Goal: Information Seeking & Learning: Get advice/opinions

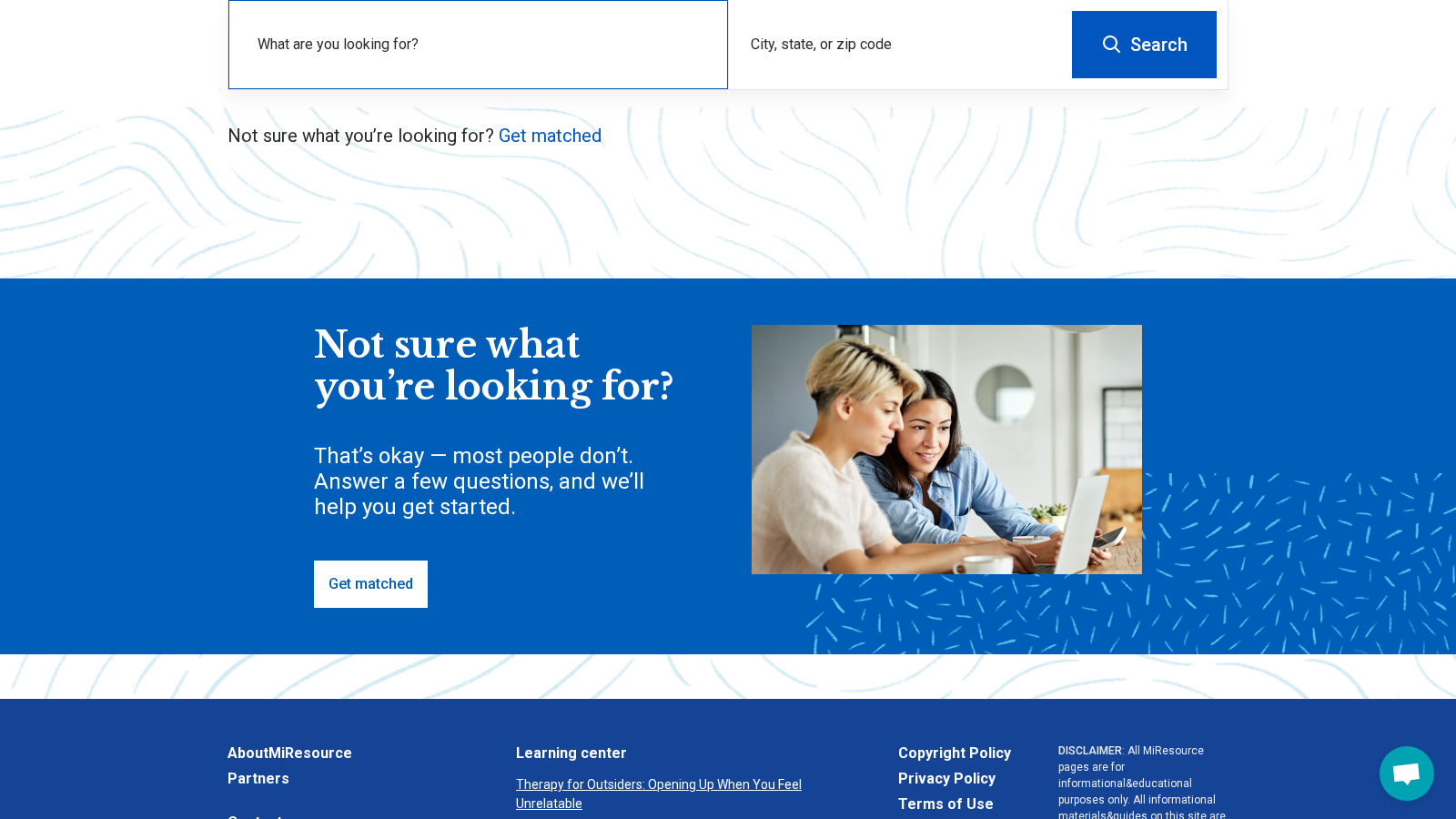
scroll to position [289, 0]
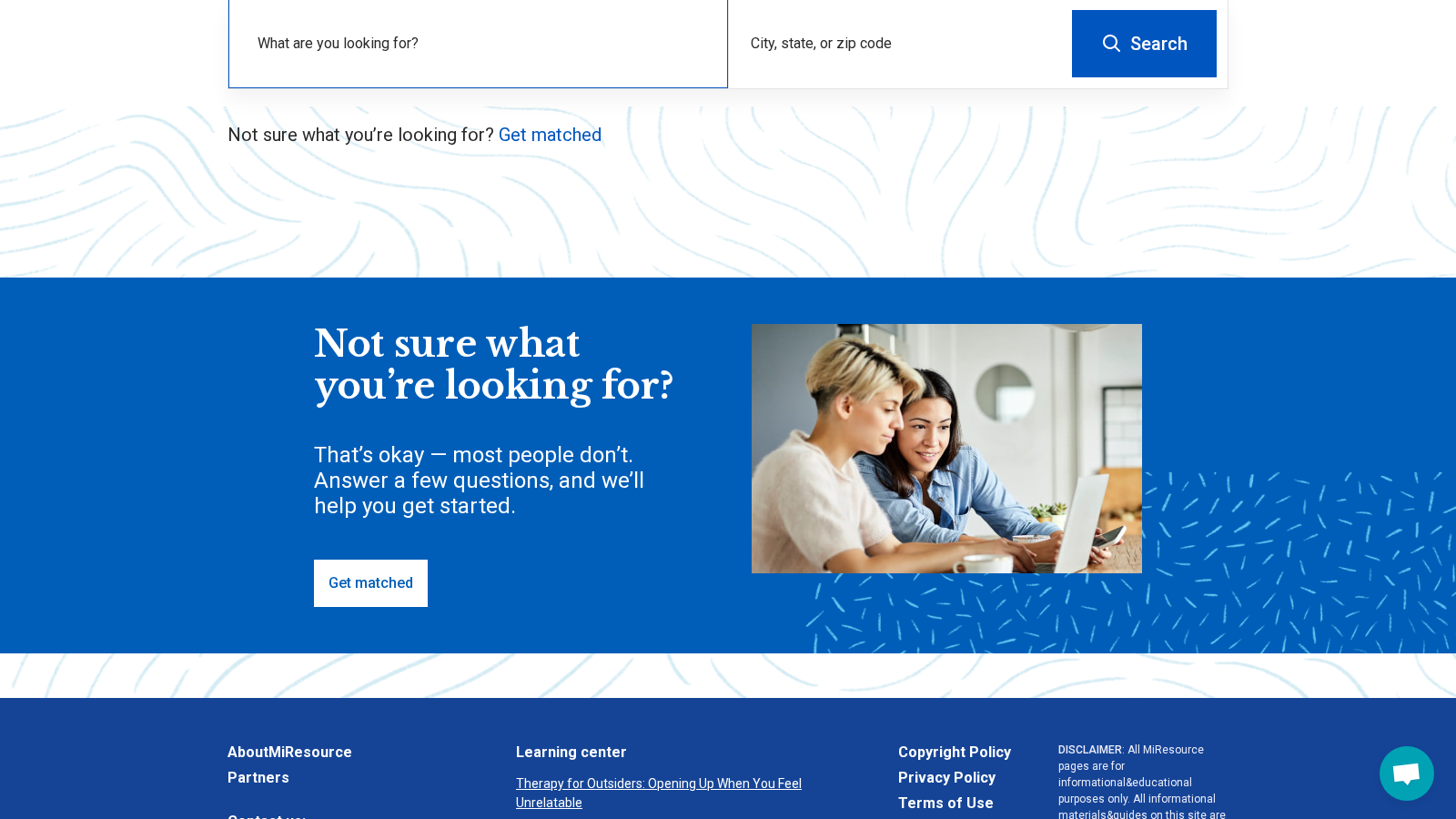
click at [389, 55] on label "What are you looking for?" at bounding box center [482, 44] width 449 height 22
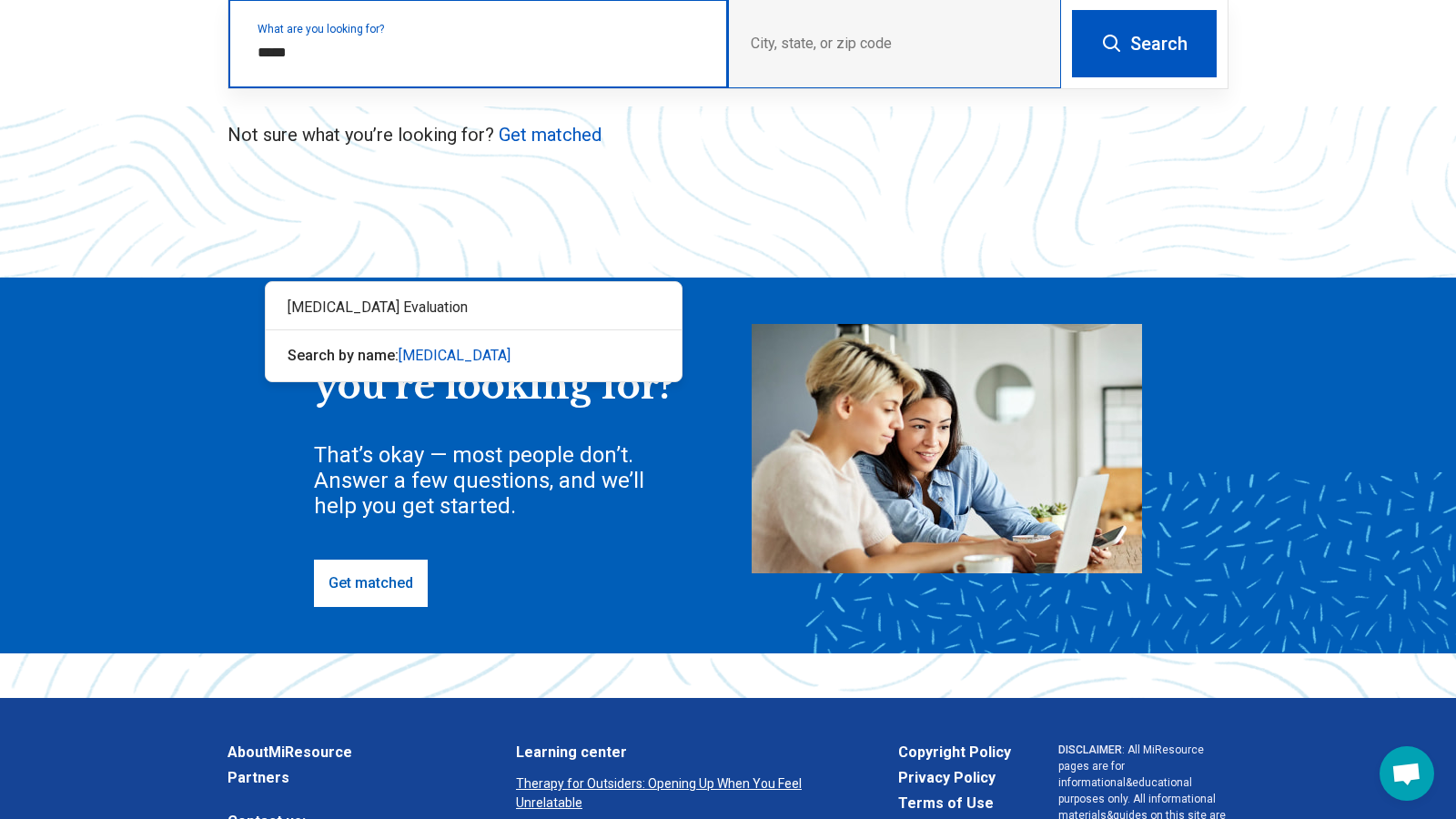
type input "****"
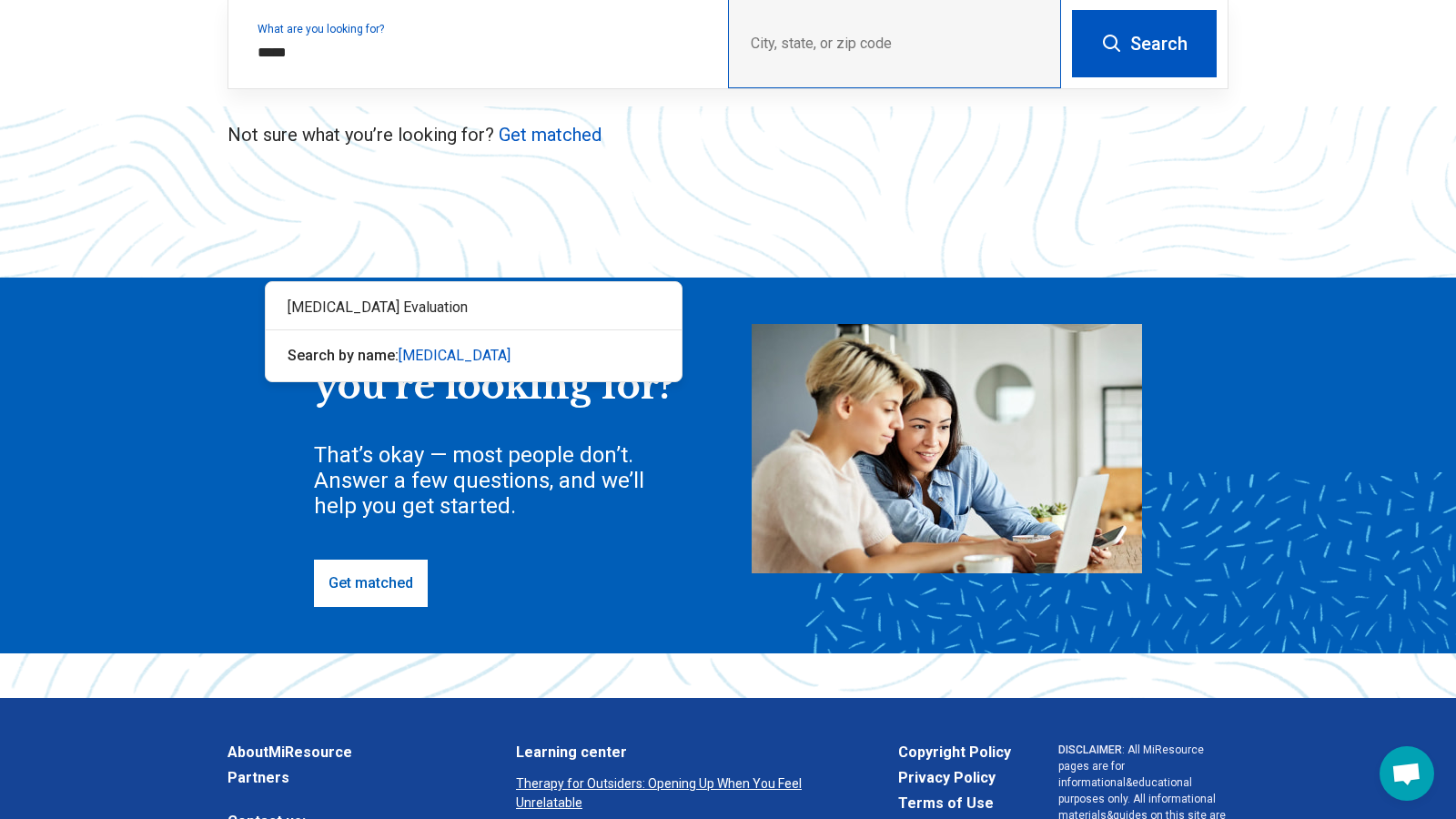
click at [793, 88] on div "City, state, or zip code" at bounding box center [894, 43] width 333 height 89
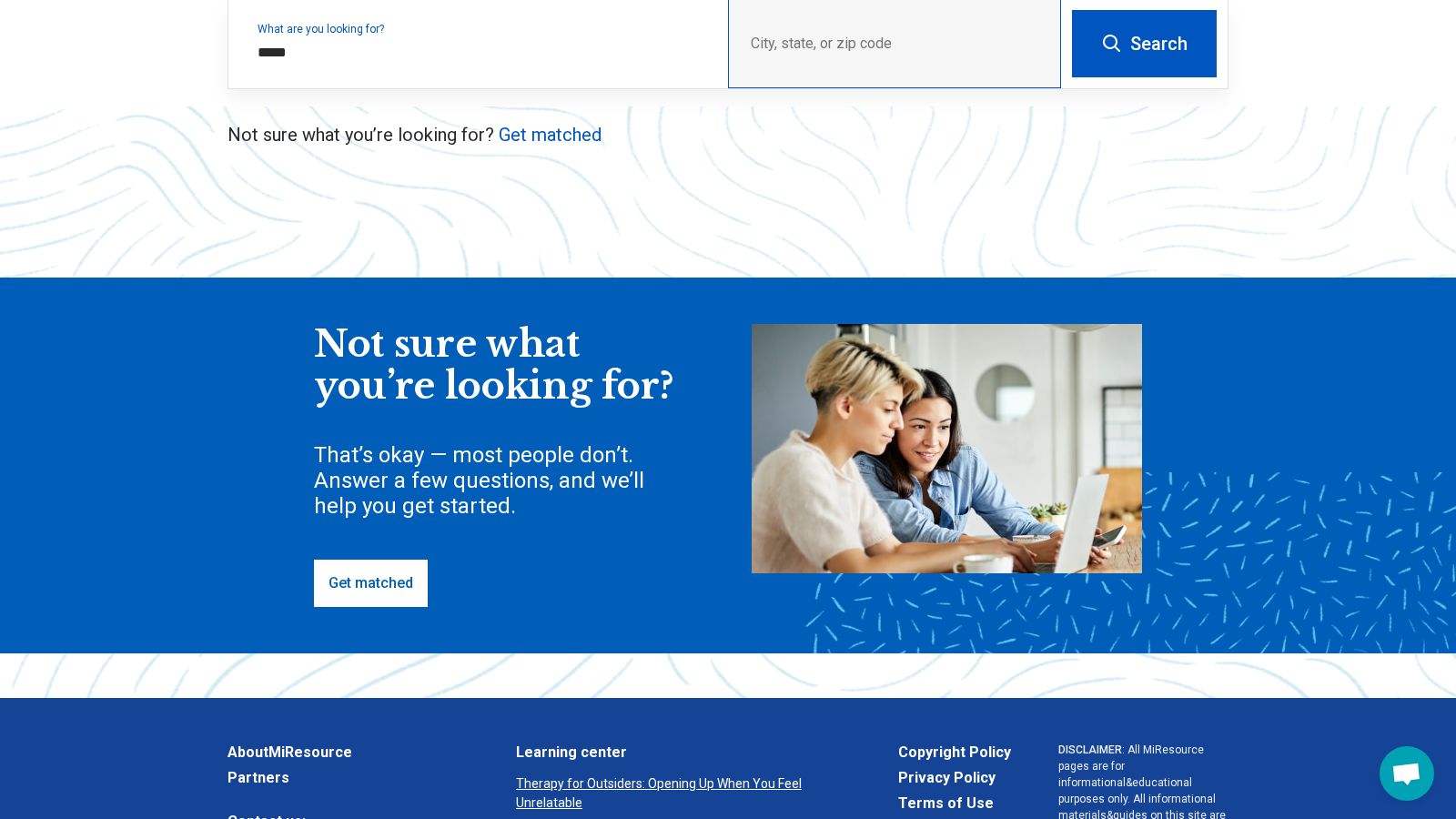
click at [773, 88] on div "City, state, or zip code" at bounding box center [894, 43] width 333 height 89
click at [410, 88] on div "What are you looking for? ****" at bounding box center [478, 43] width 500 height 89
click at [1172, 77] on button "Search" at bounding box center [1144, 43] width 145 height 67
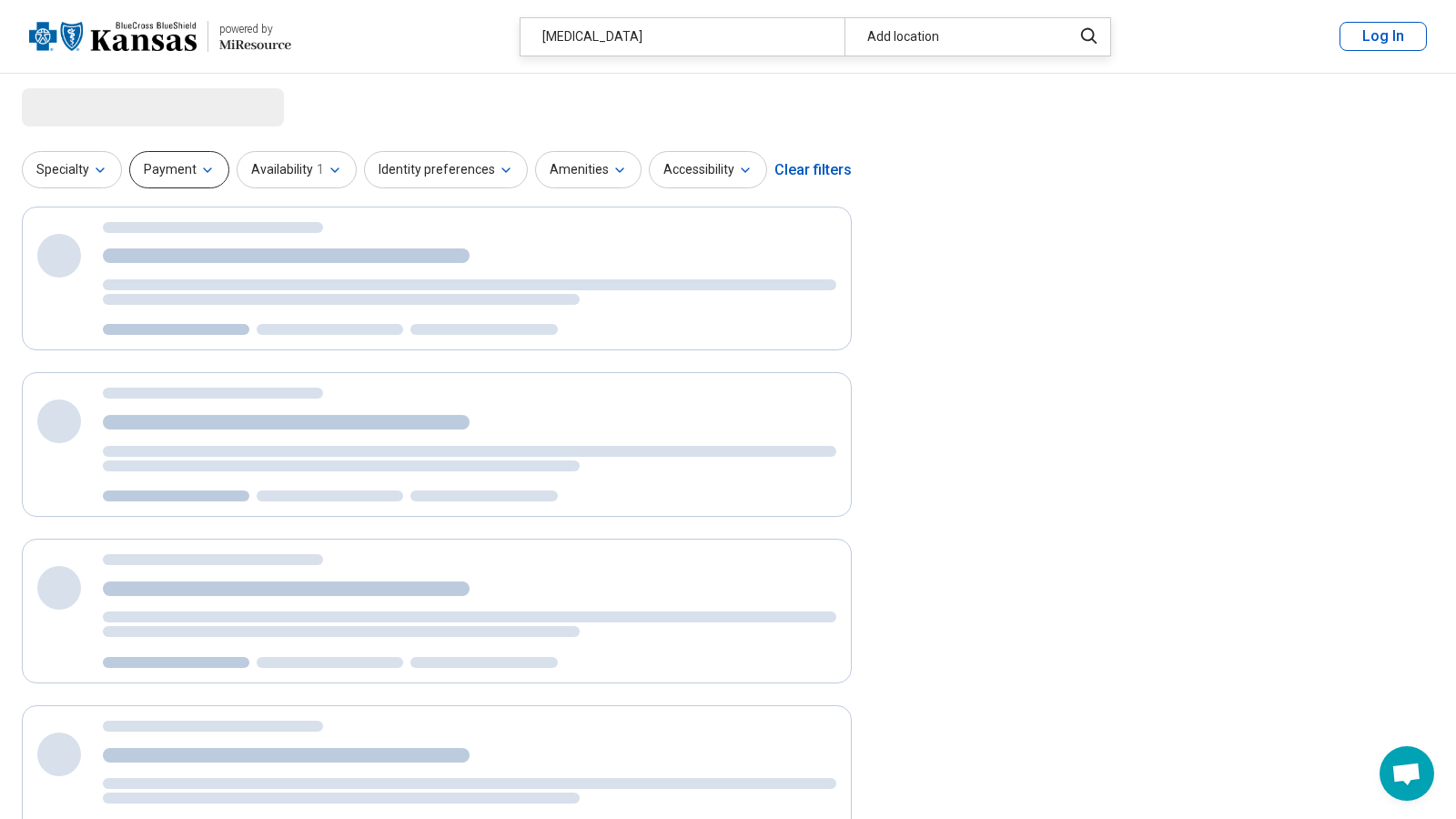
select select "***"
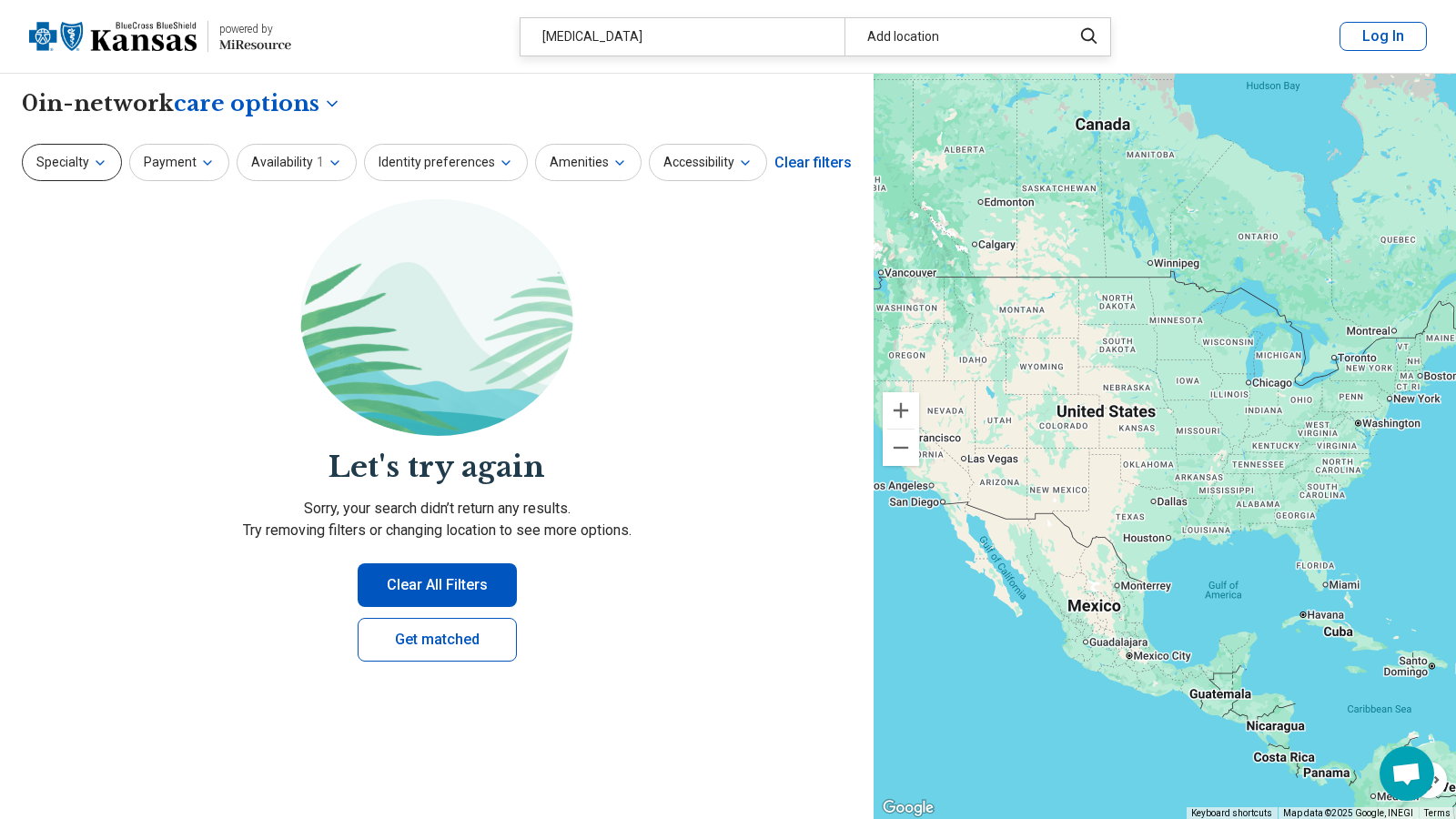
click at [122, 181] on button "Specialty" at bounding box center [72, 162] width 100 height 37
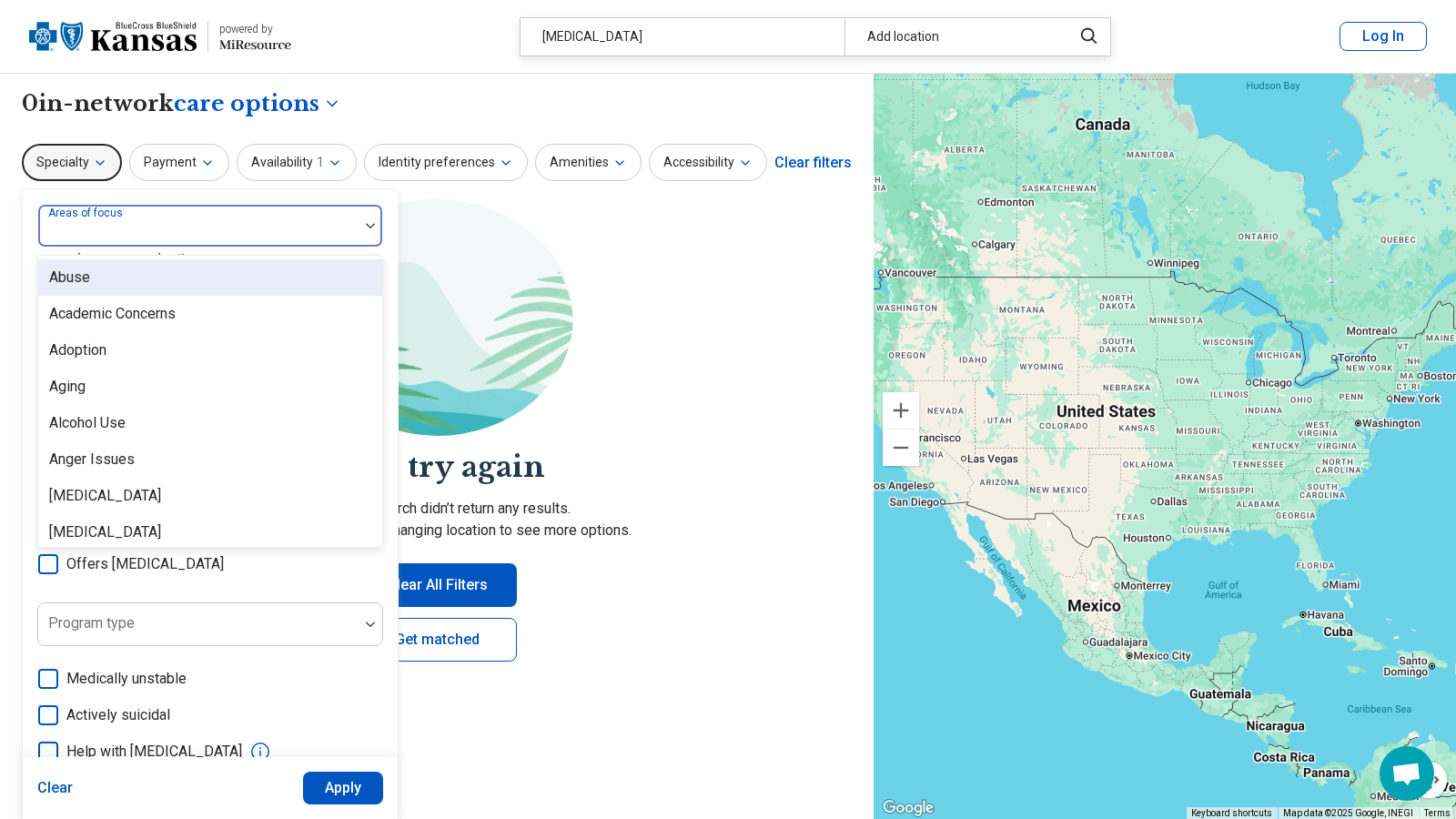
click at [190, 246] on div at bounding box center [198, 232] width 306 height 25
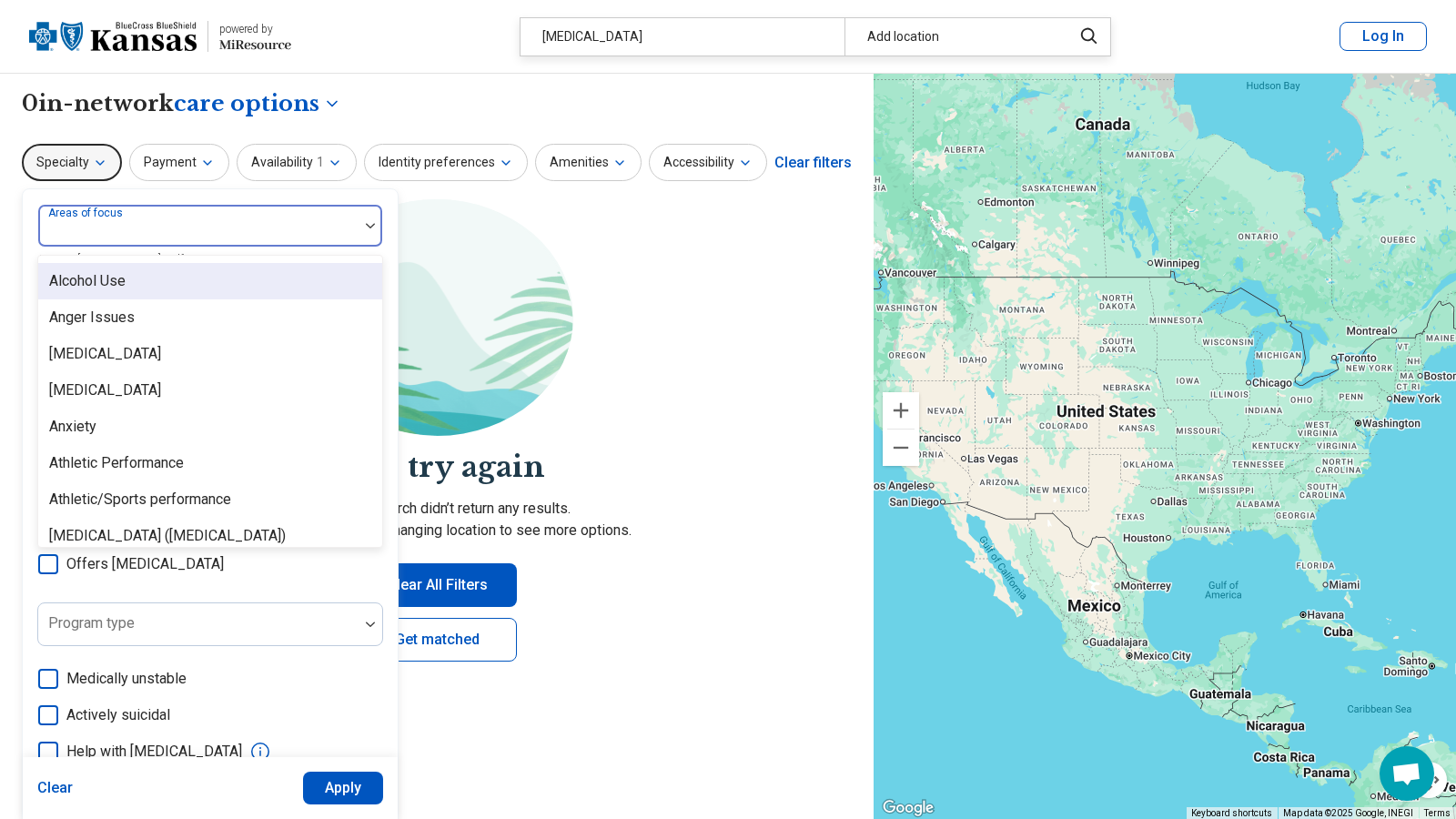
scroll to position [171, 0]
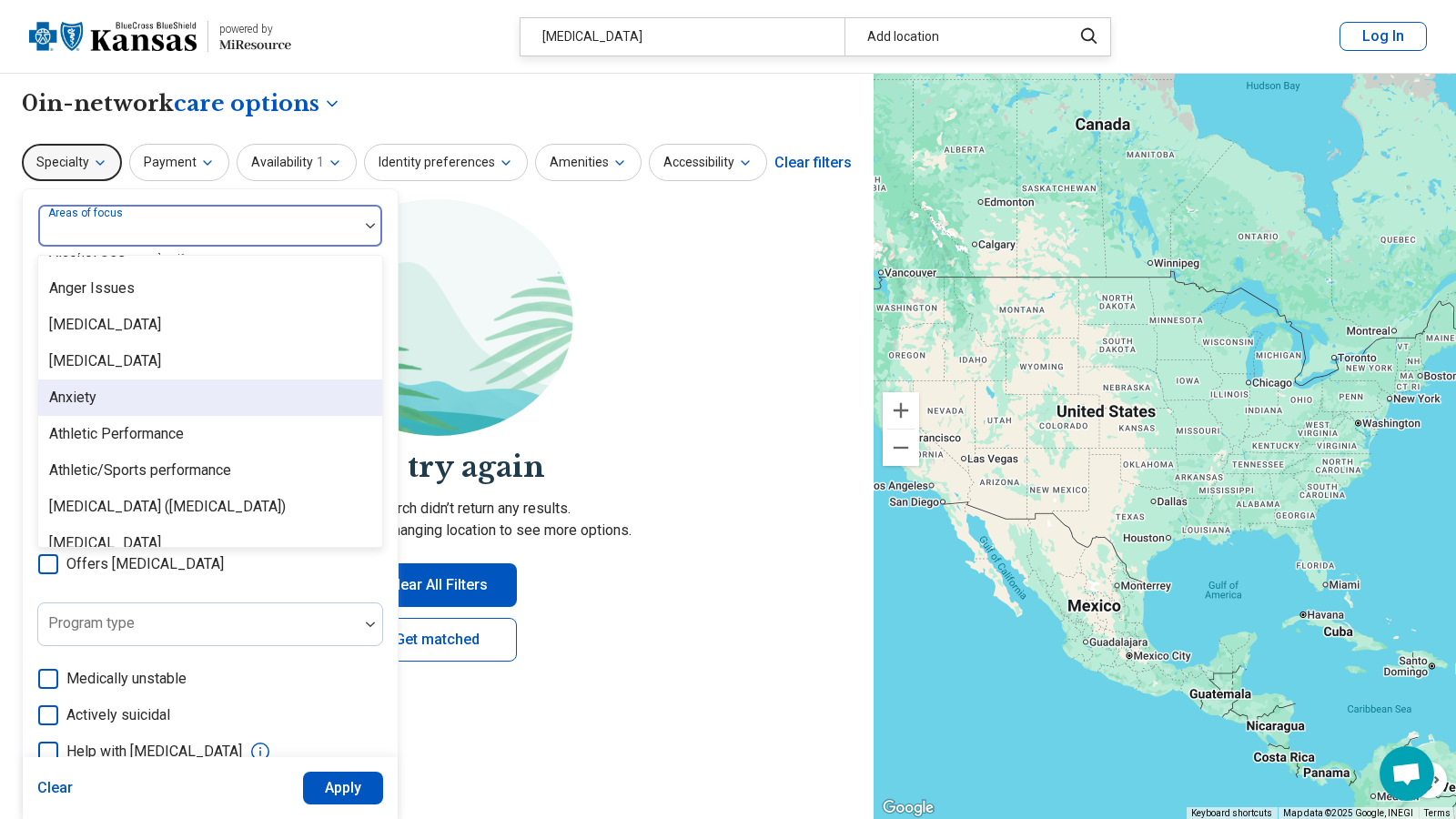
click at [139, 416] on div "Anxiety" at bounding box center [210, 397] width 344 height 36
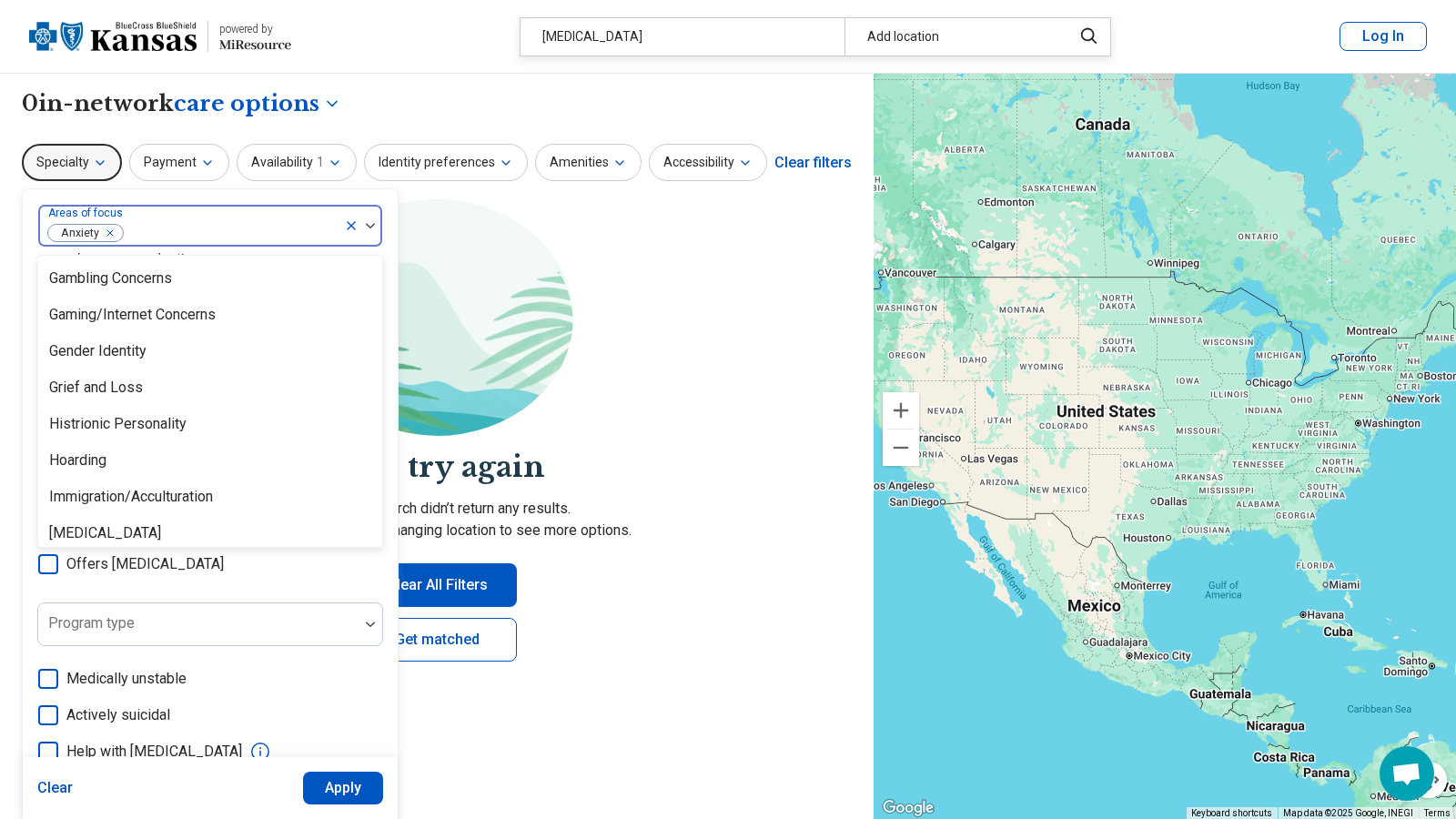
scroll to position [1384, 0]
click at [712, 378] on section "Let's try again Sorry, your search didn’t return any results. Try removing filt…" at bounding box center [437, 445] width 830 height 492
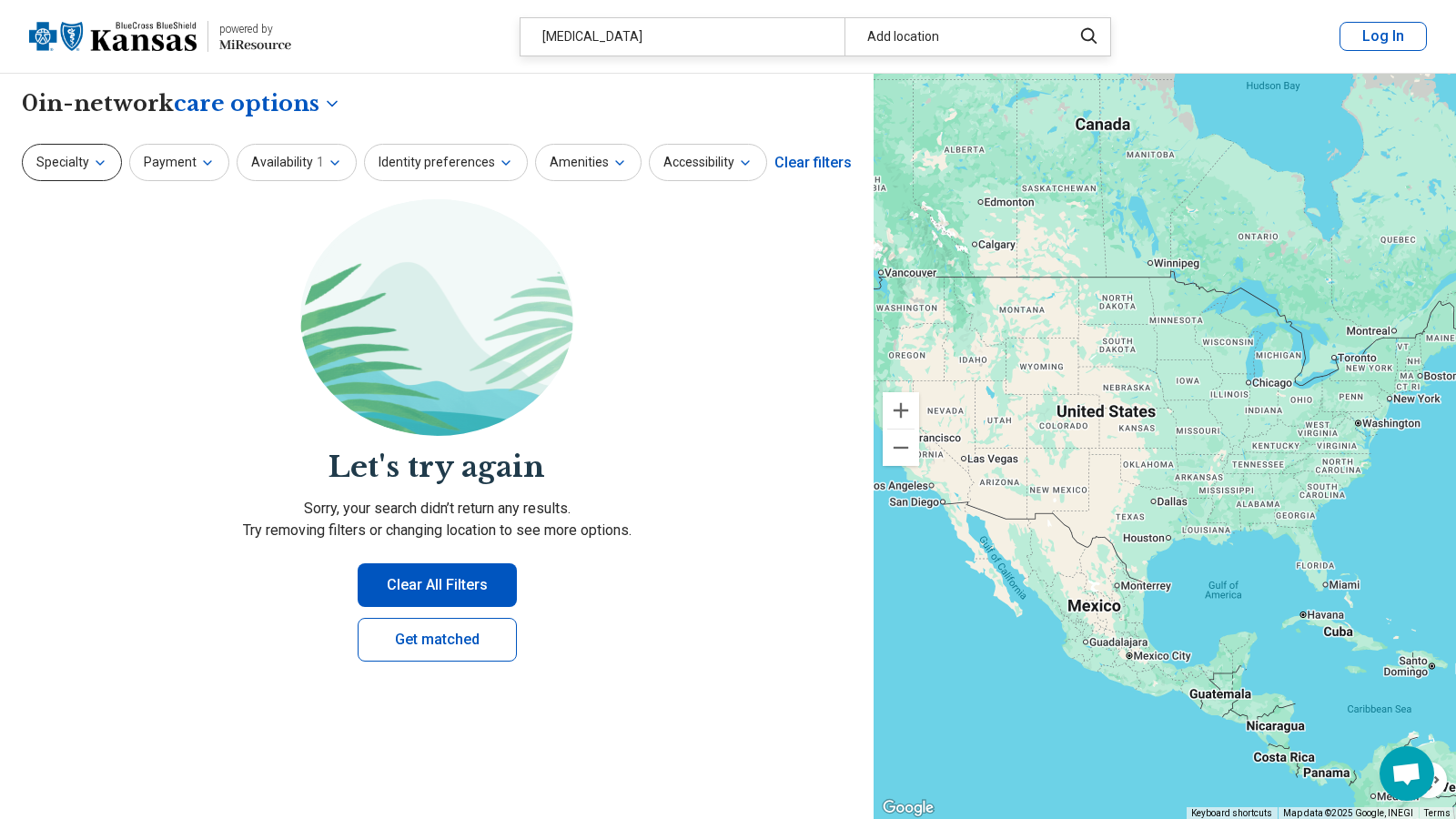
click at [122, 181] on button "Specialty" at bounding box center [72, 162] width 100 height 37
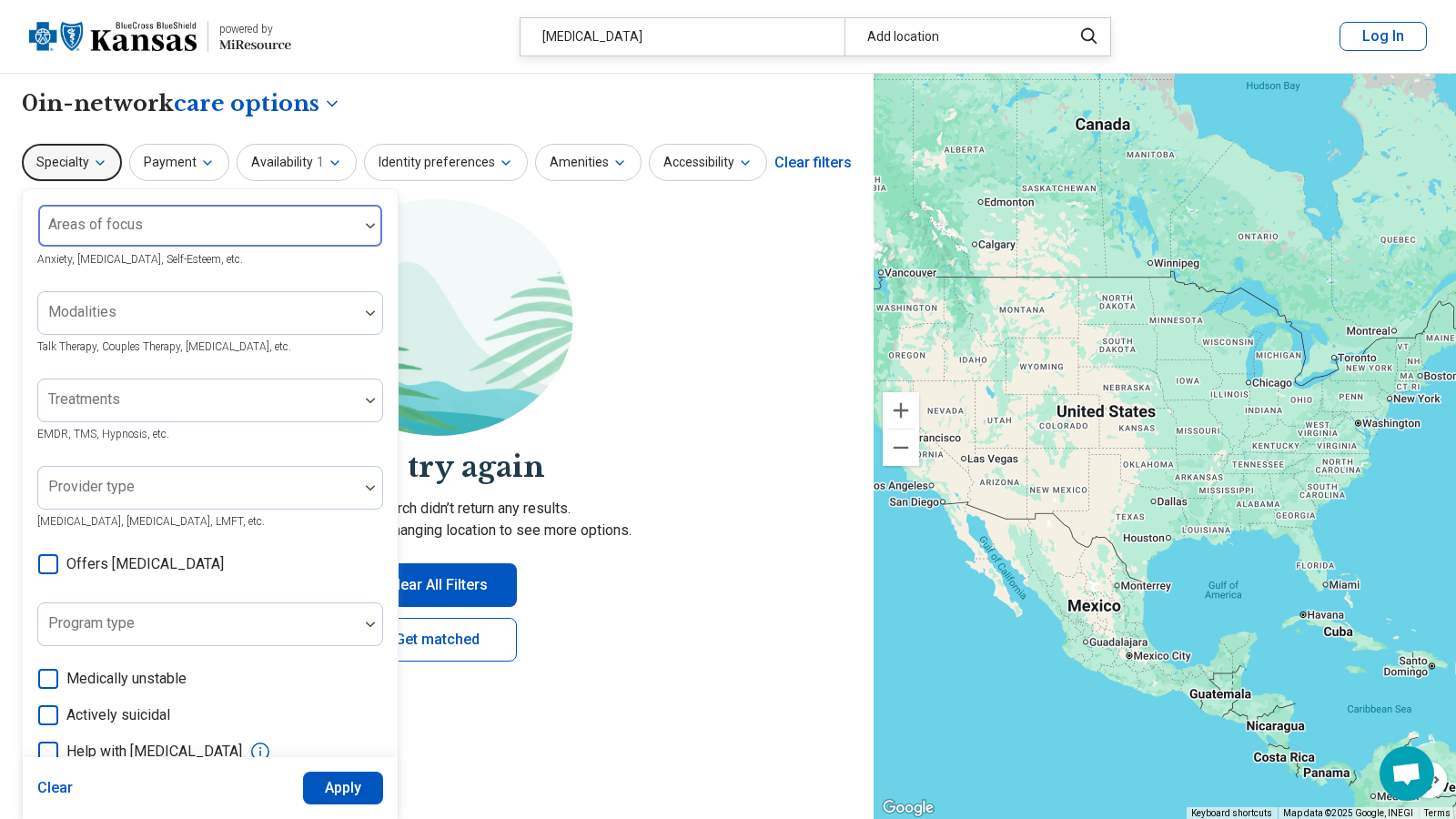
click at [150, 248] on div "Areas of focus" at bounding box center [210, 226] width 346 height 44
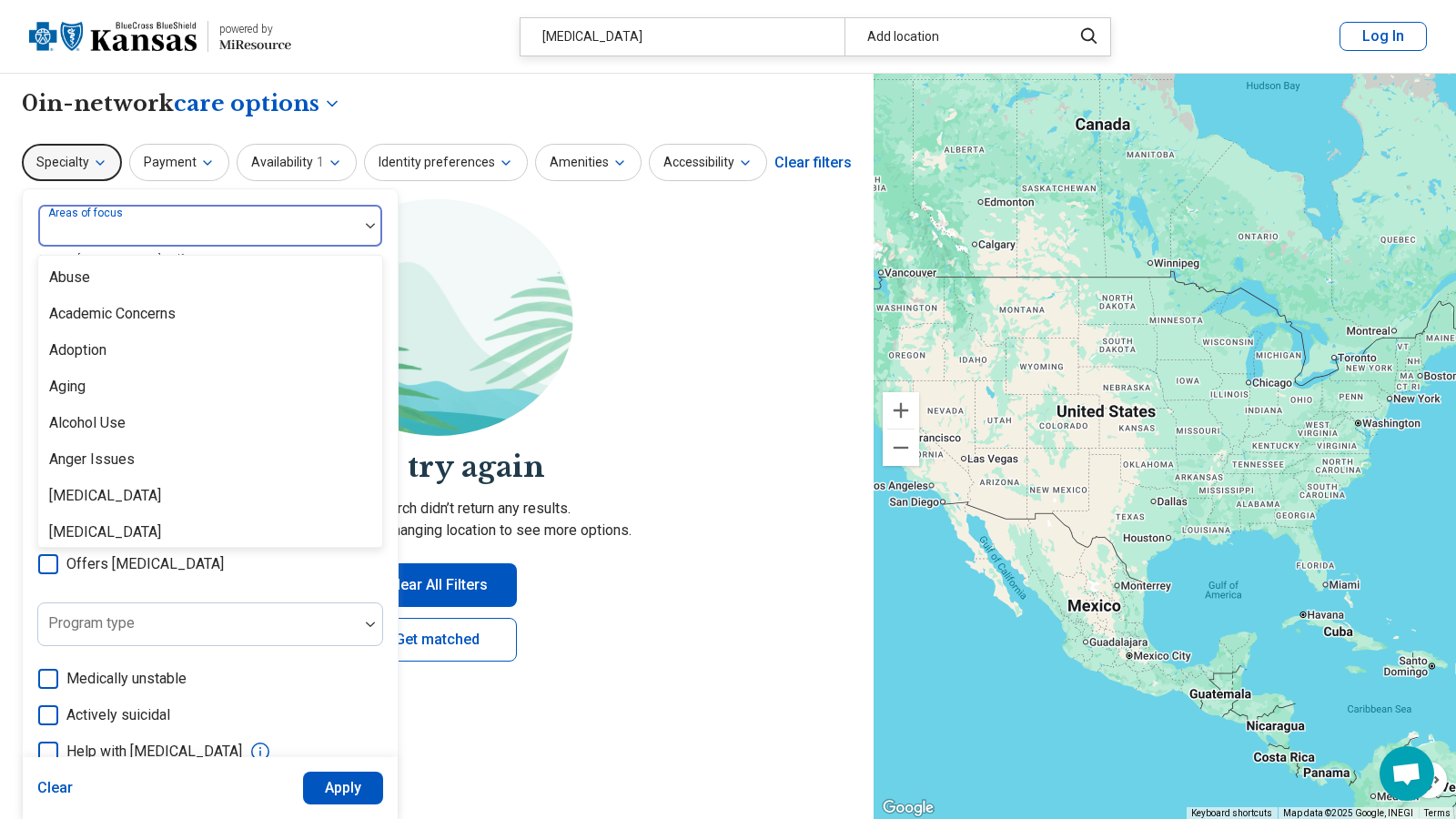
click at [96, 580] on div "Anxiety" at bounding box center [72, 569] width 47 height 22
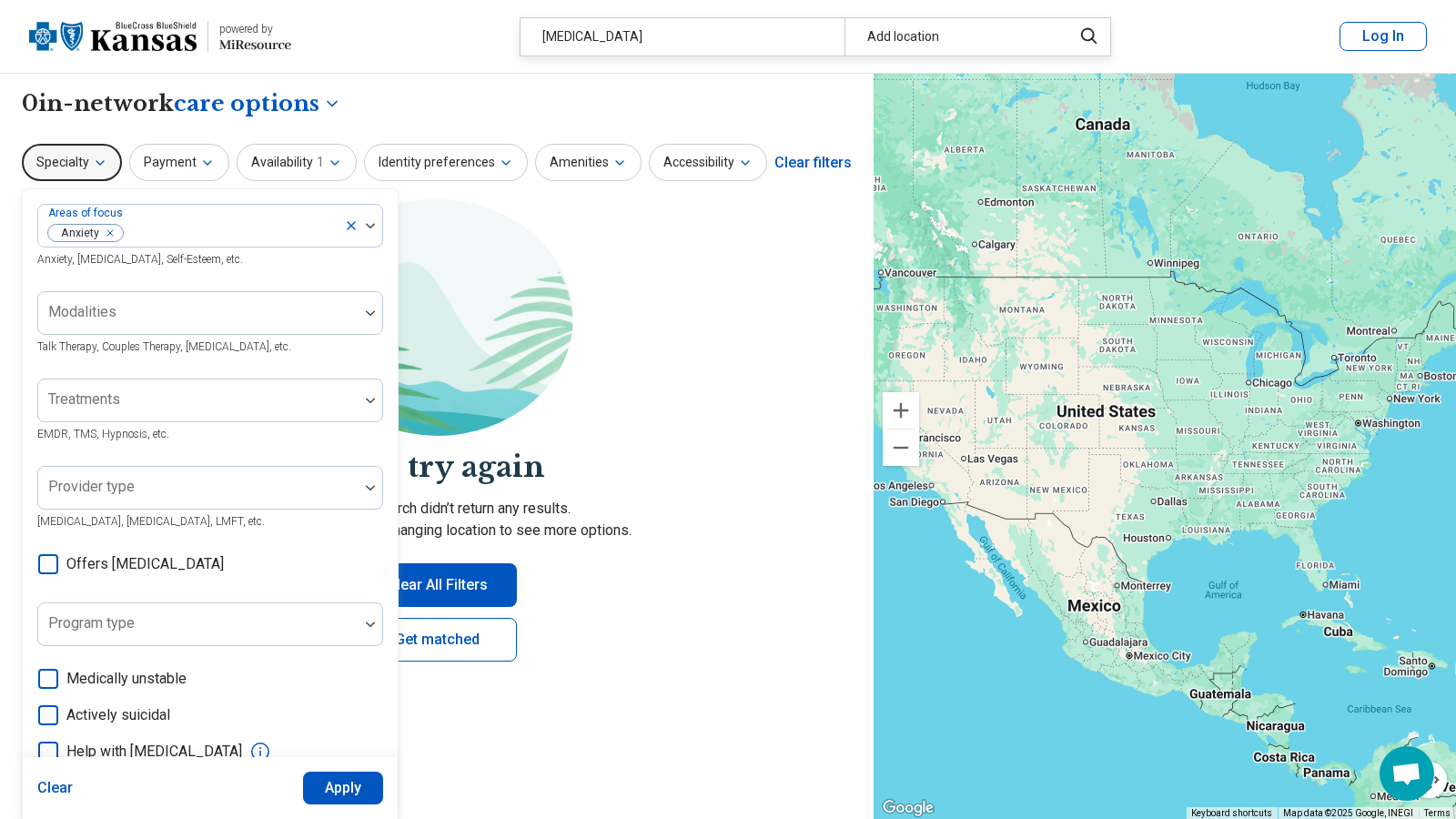
click at [675, 429] on section "Let's try again Sorry, your search didn’t return any results. Try removing filt…" at bounding box center [437, 445] width 830 height 492
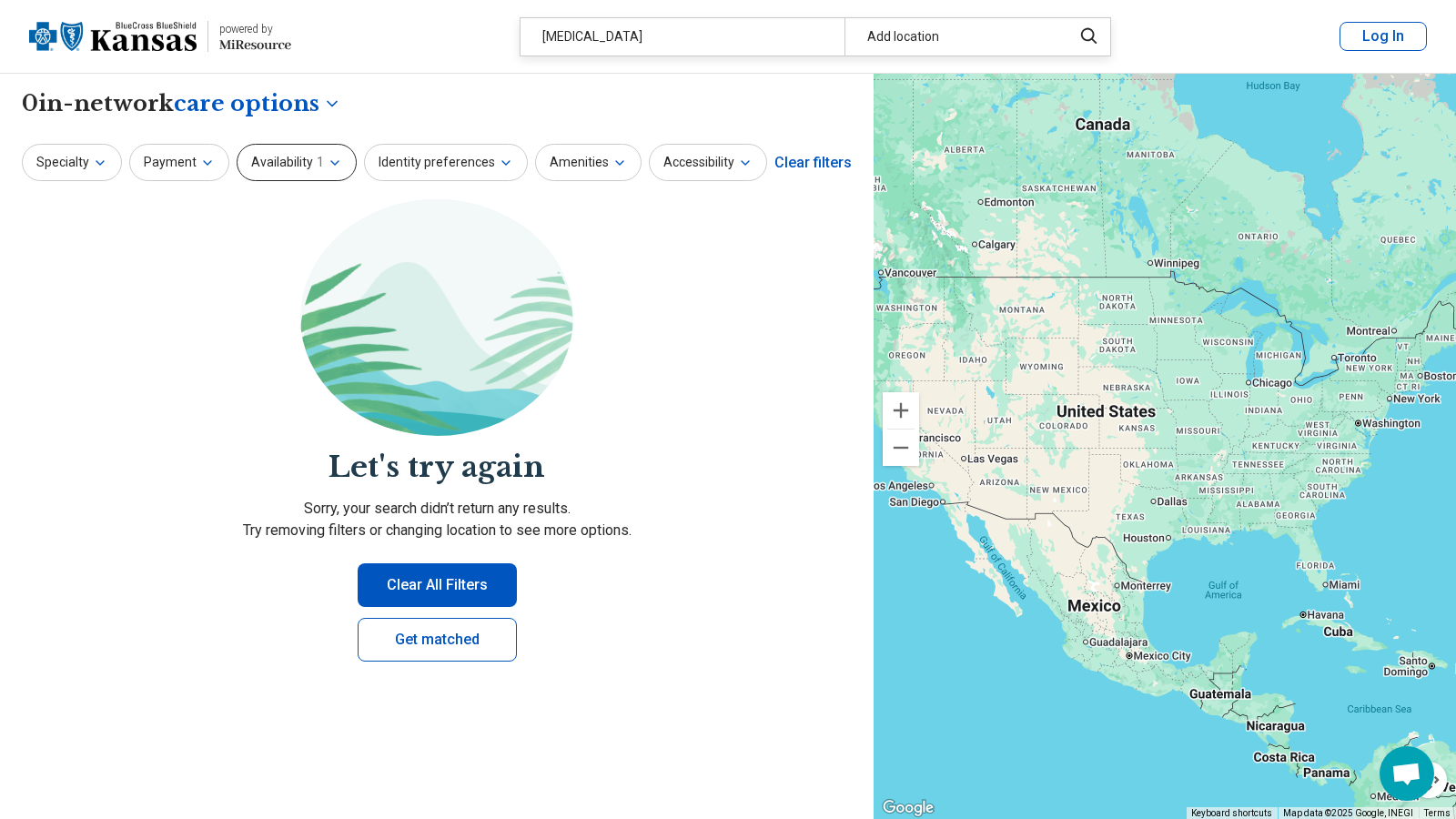
click at [342, 170] on icon "button" at bounding box center [335, 163] width 15 height 15
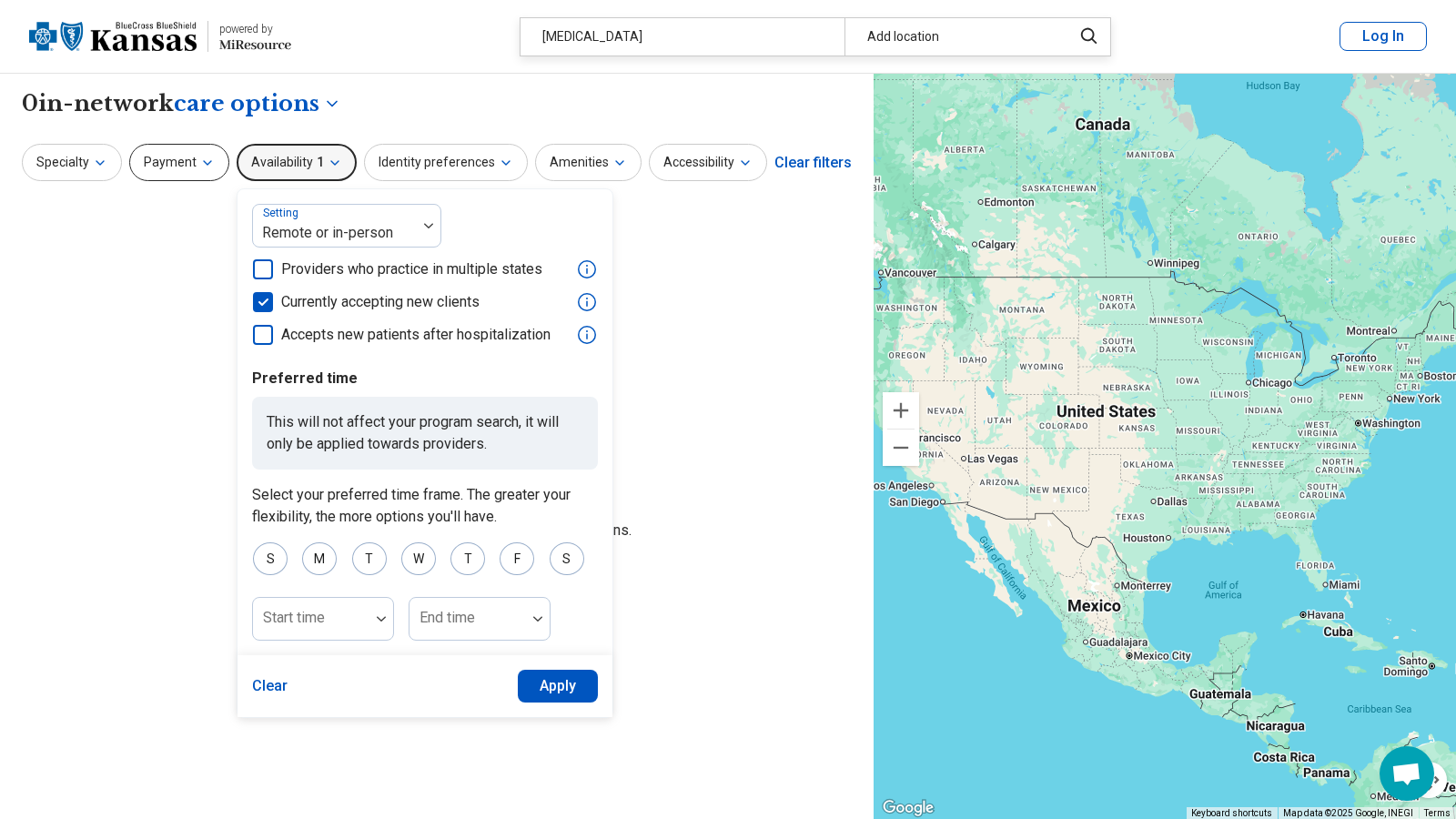
click at [229, 181] on button "Payment" at bounding box center [179, 162] width 100 height 37
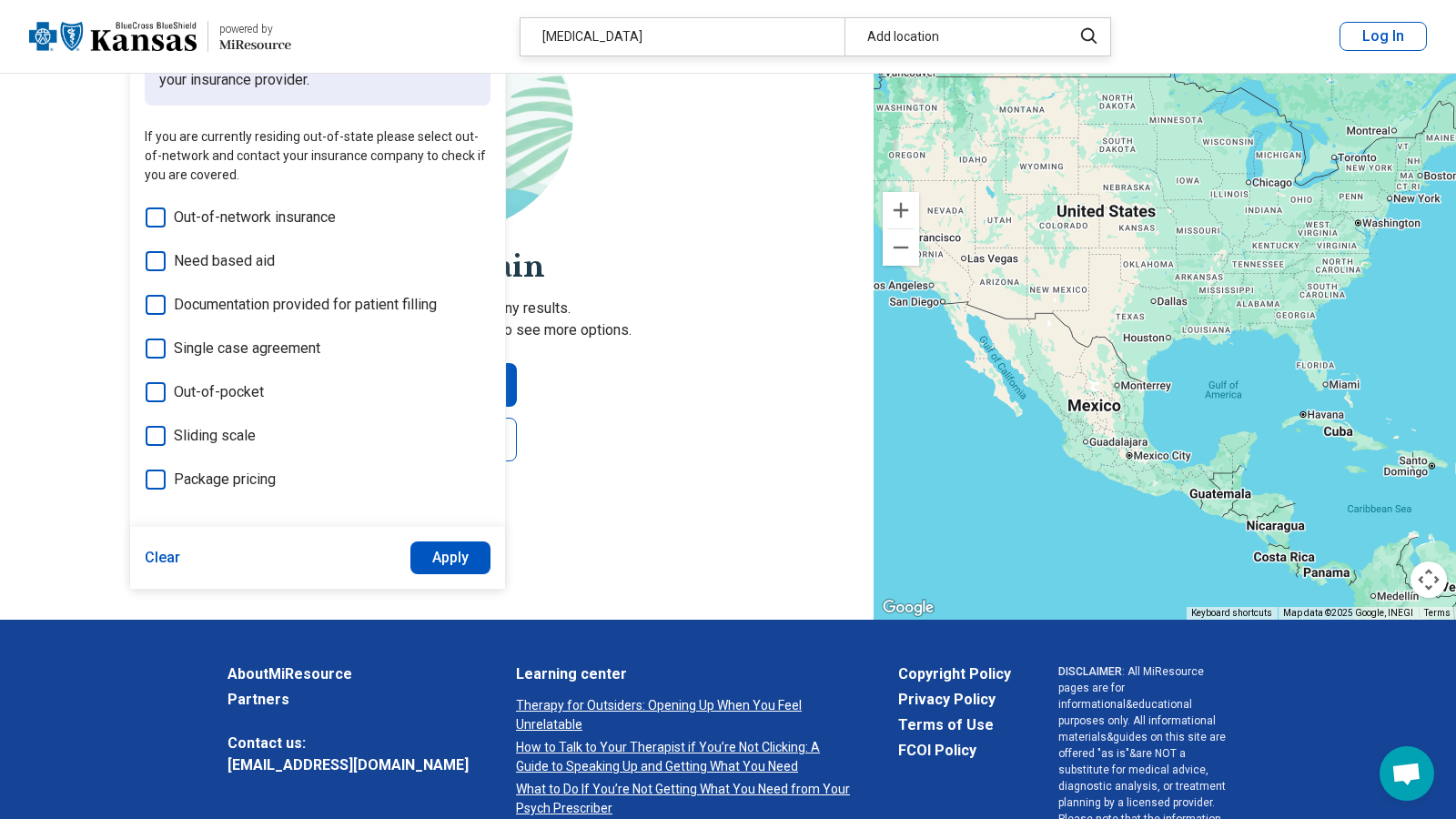
scroll to position [0, 0]
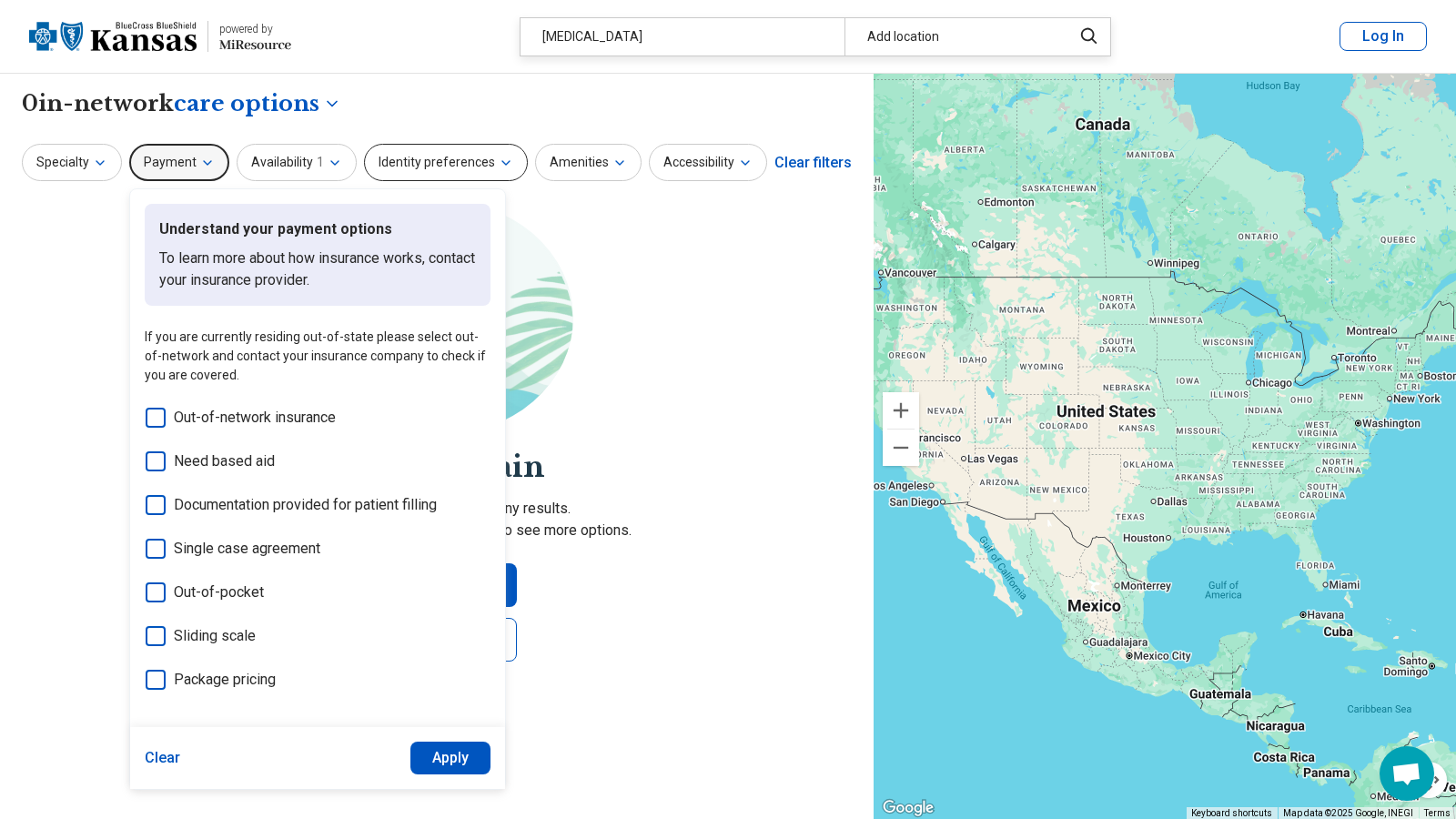
click at [528, 181] on button "Identity preferences" at bounding box center [446, 162] width 164 height 37
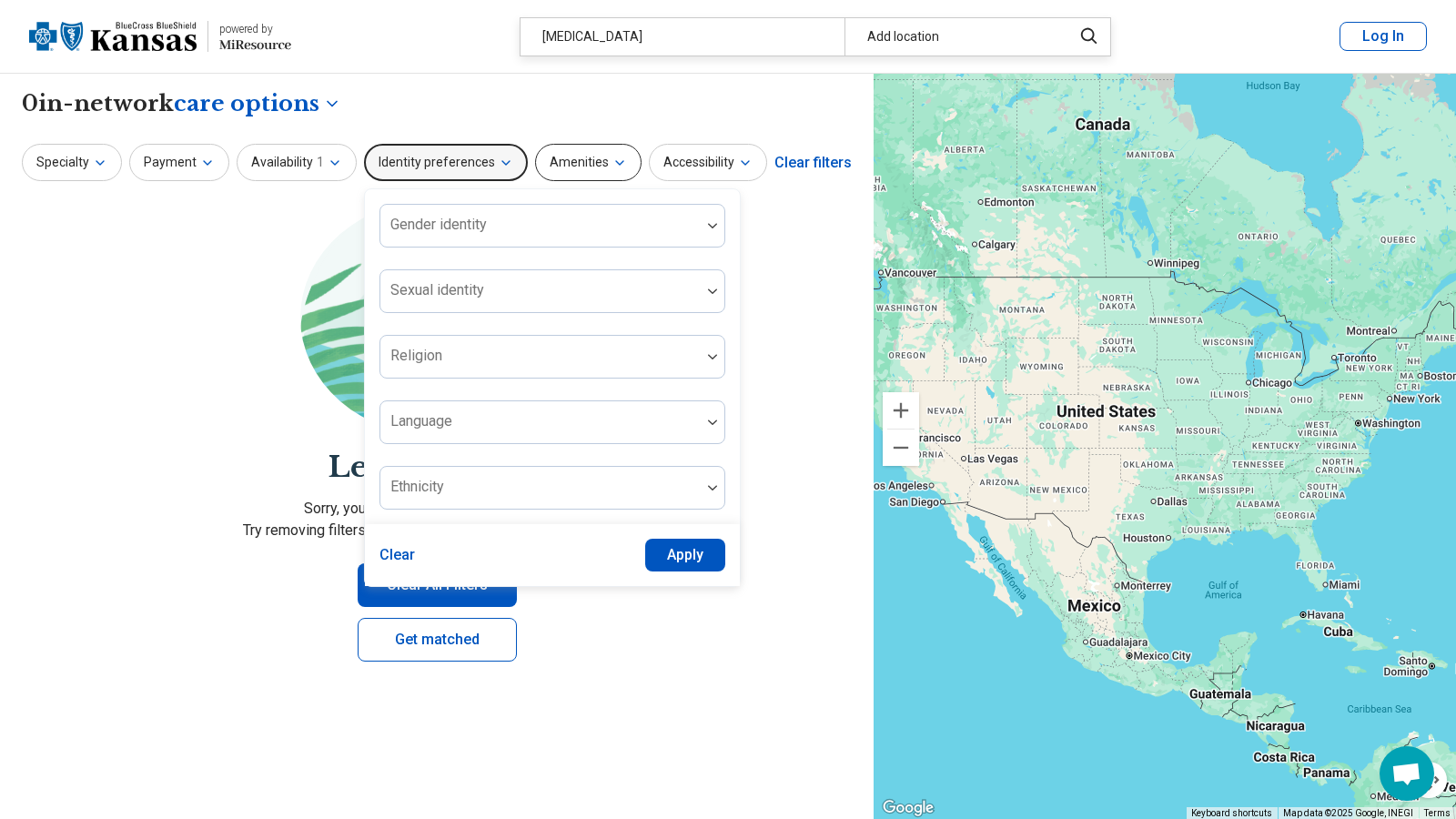
click at [535, 181] on button "Amenities" at bounding box center [588, 162] width 106 height 37
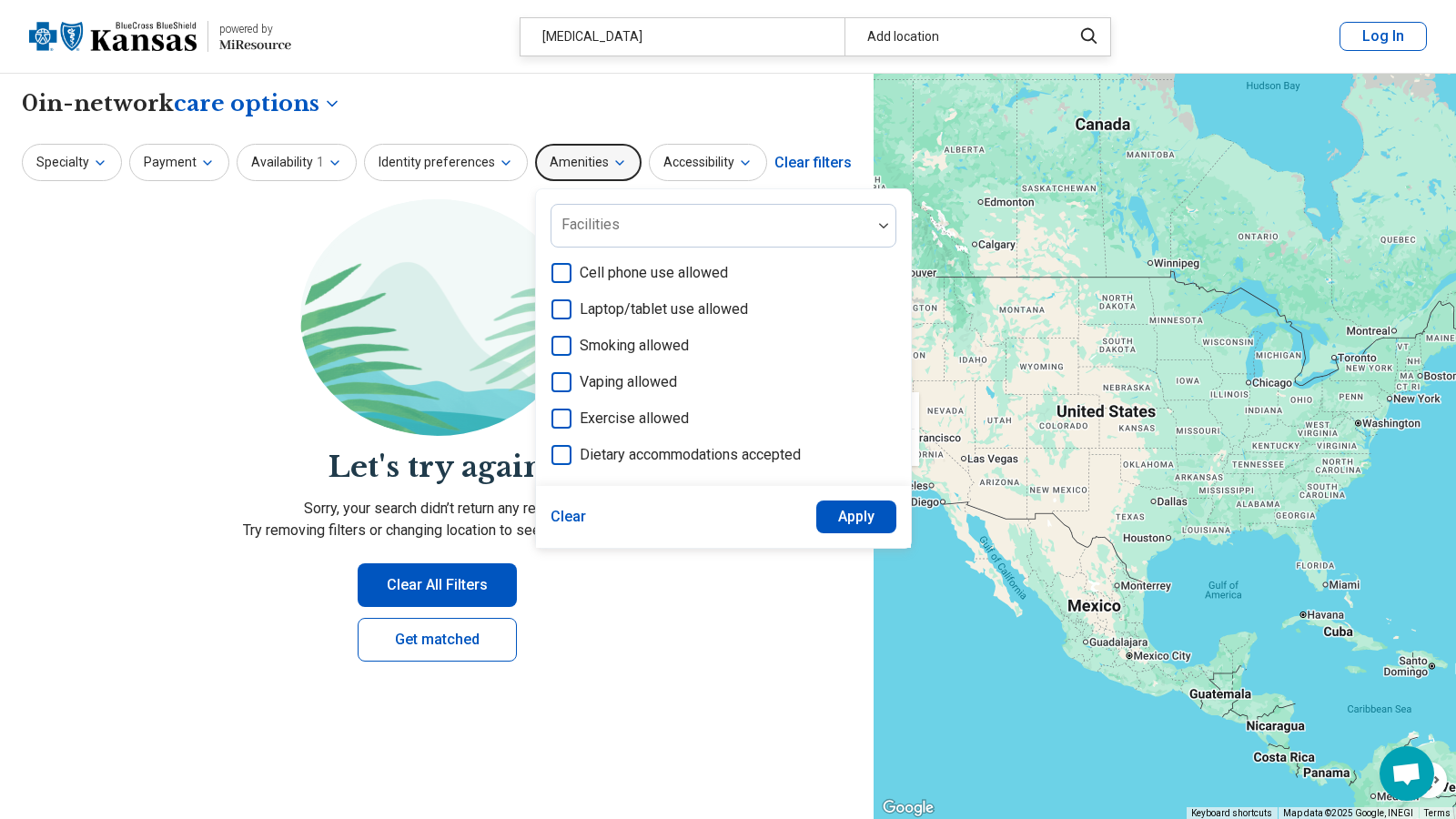
click at [573, 436] on img at bounding box center [436, 317] width 273 height 237
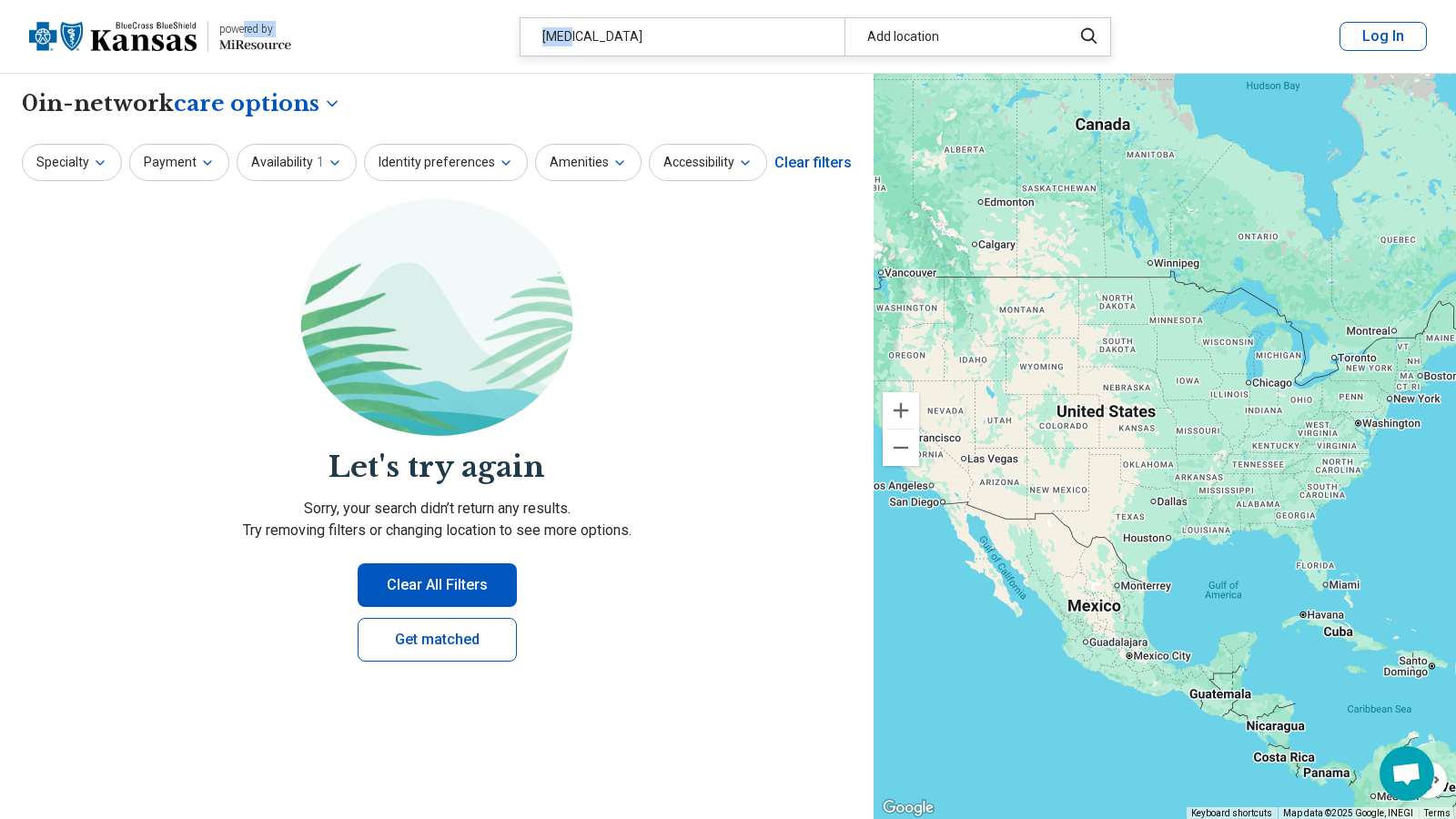
drag, startPoint x: 711, startPoint y: 47, endPoint x: 371, endPoint y: 47, distance: 339.4
click at [366, 47] on header "powered by Miresource logo [MEDICAL_DATA] Add location Log In" at bounding box center [728, 37] width 1456 height 74
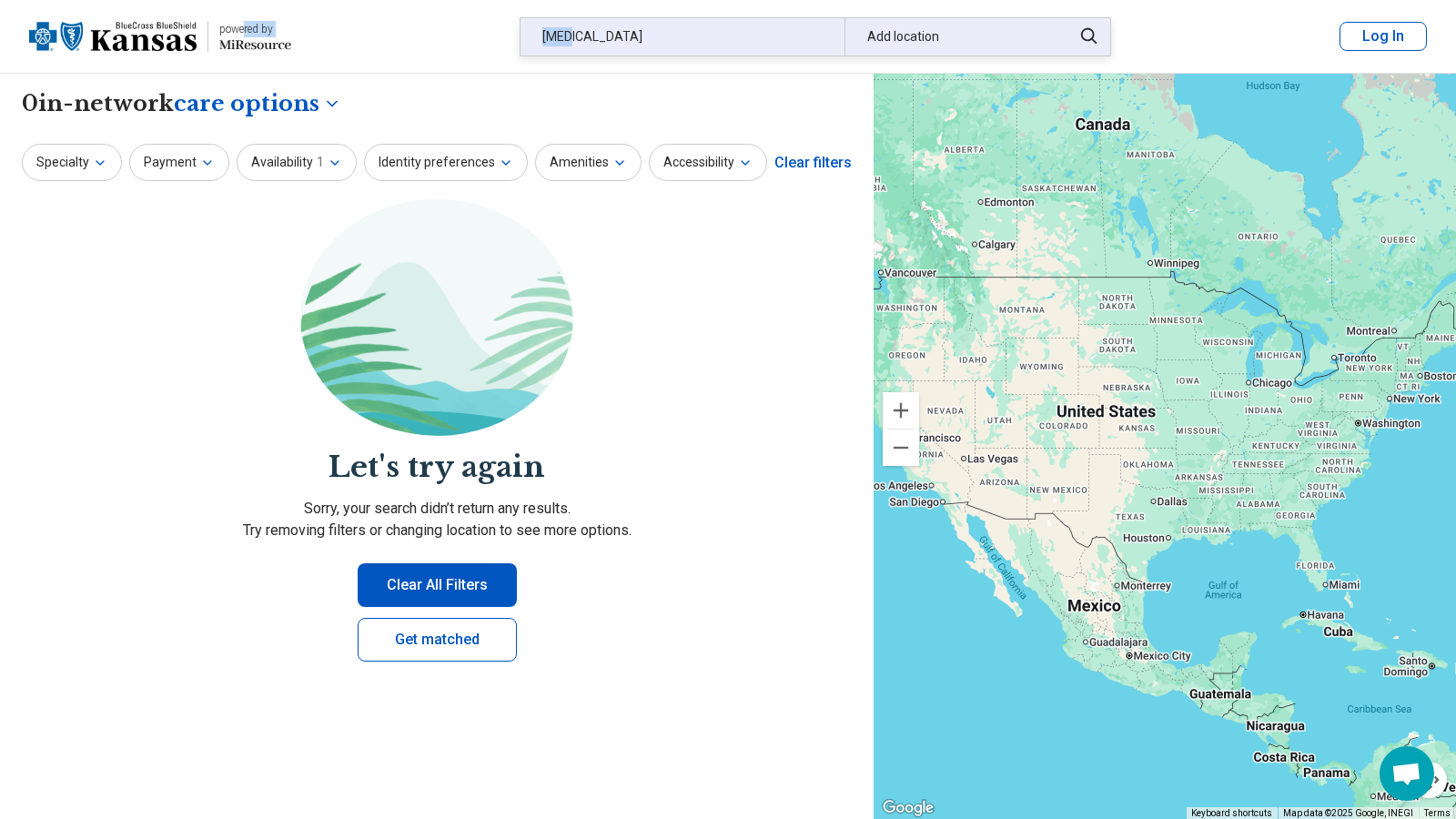
click at [658, 56] on div "[MEDICAL_DATA]" at bounding box center [682, 36] width 324 height 37
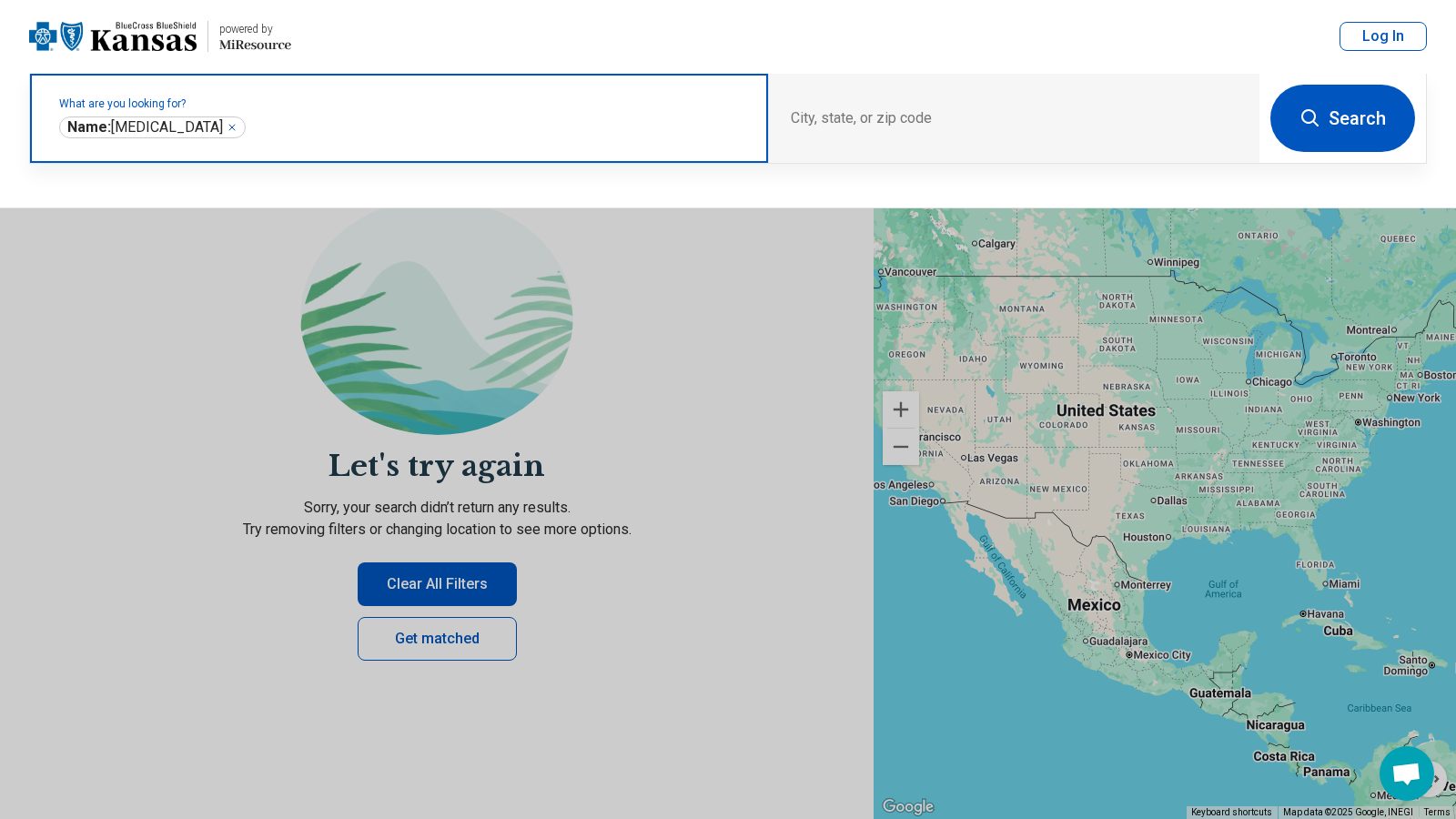
click at [229, 130] on icon "Remove" at bounding box center [231, 127] width 5 height 5
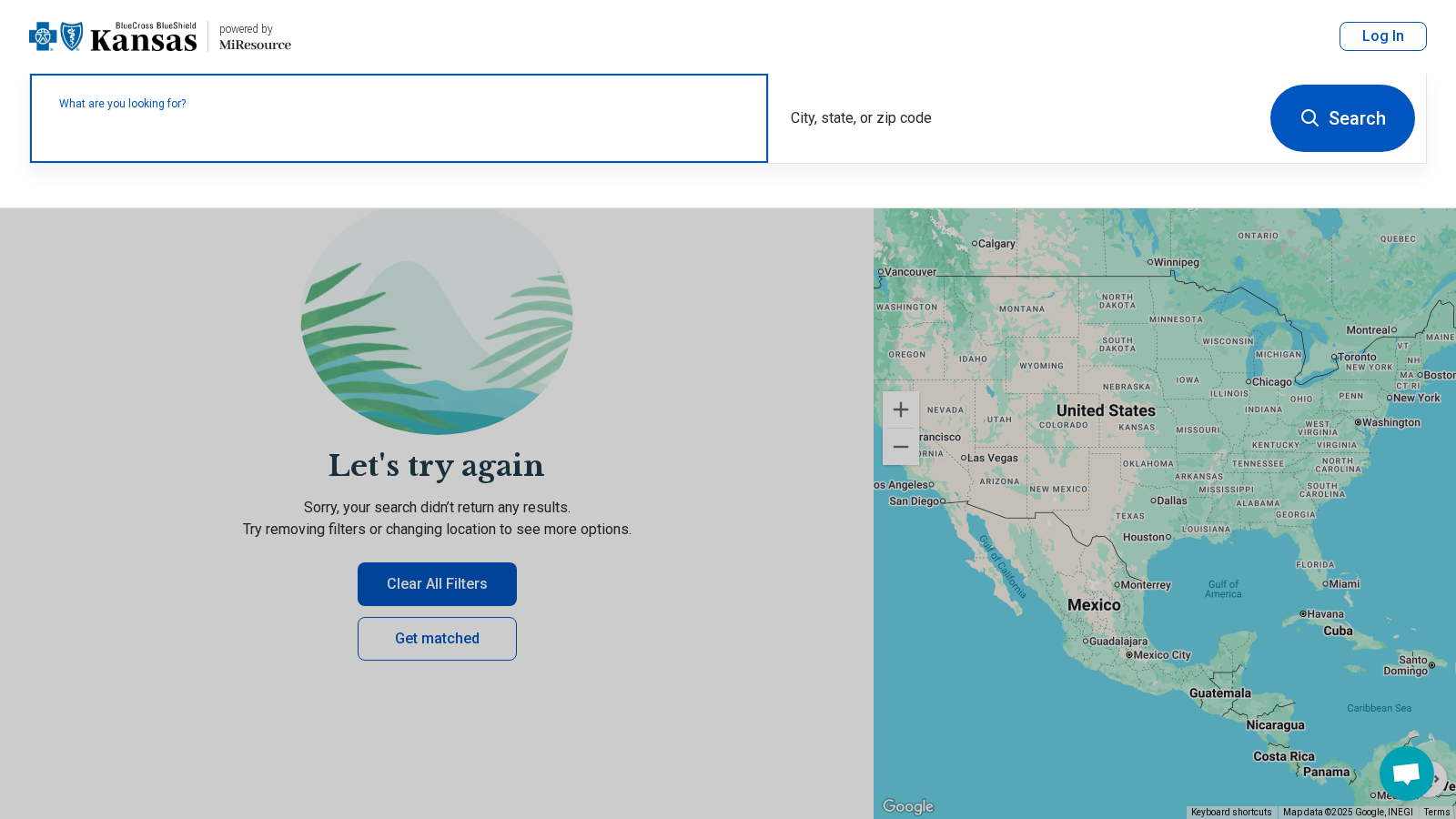
click at [328, 109] on label "What are you looking for?" at bounding box center [402, 103] width 687 height 11
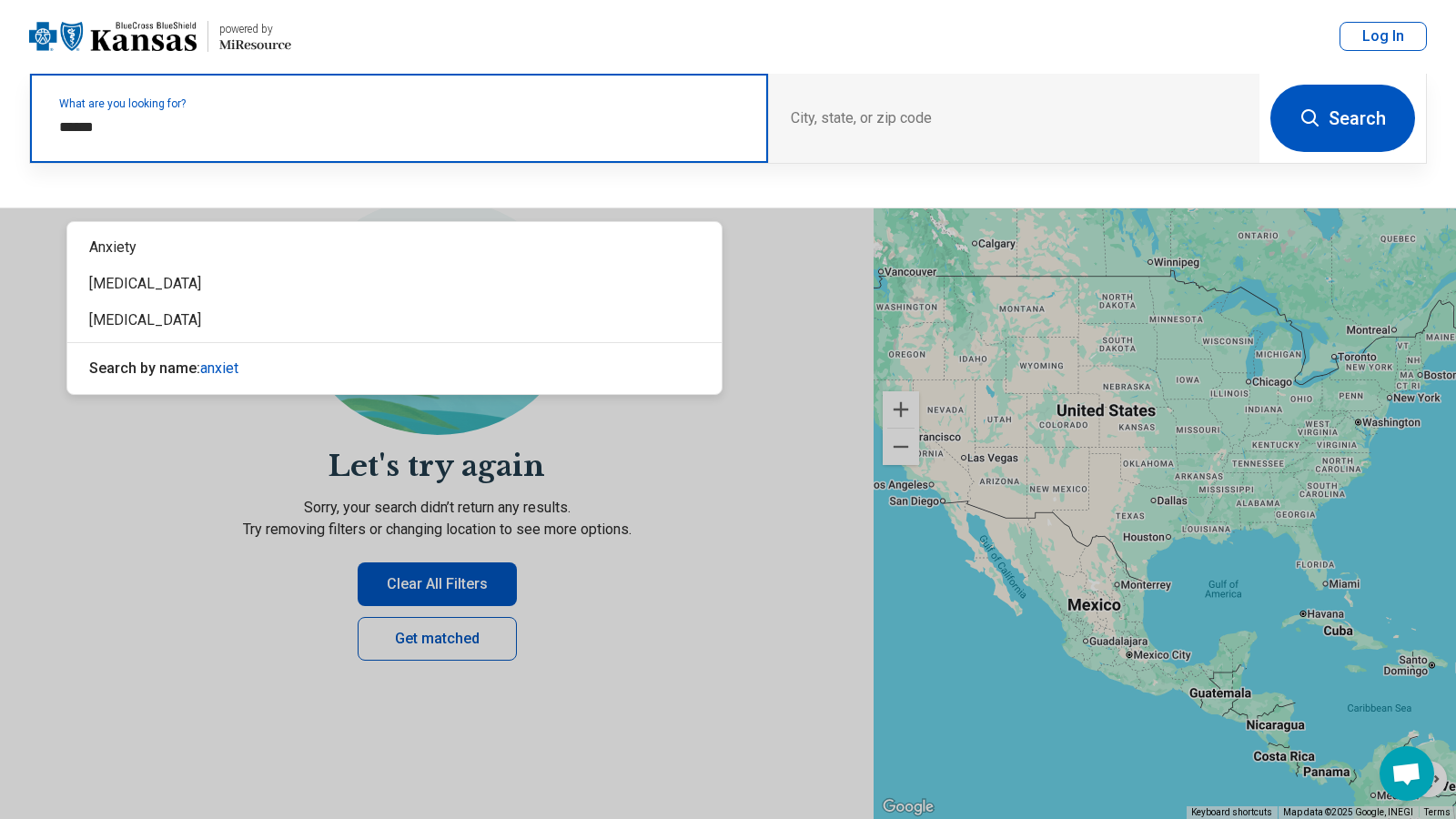
type input "*******"
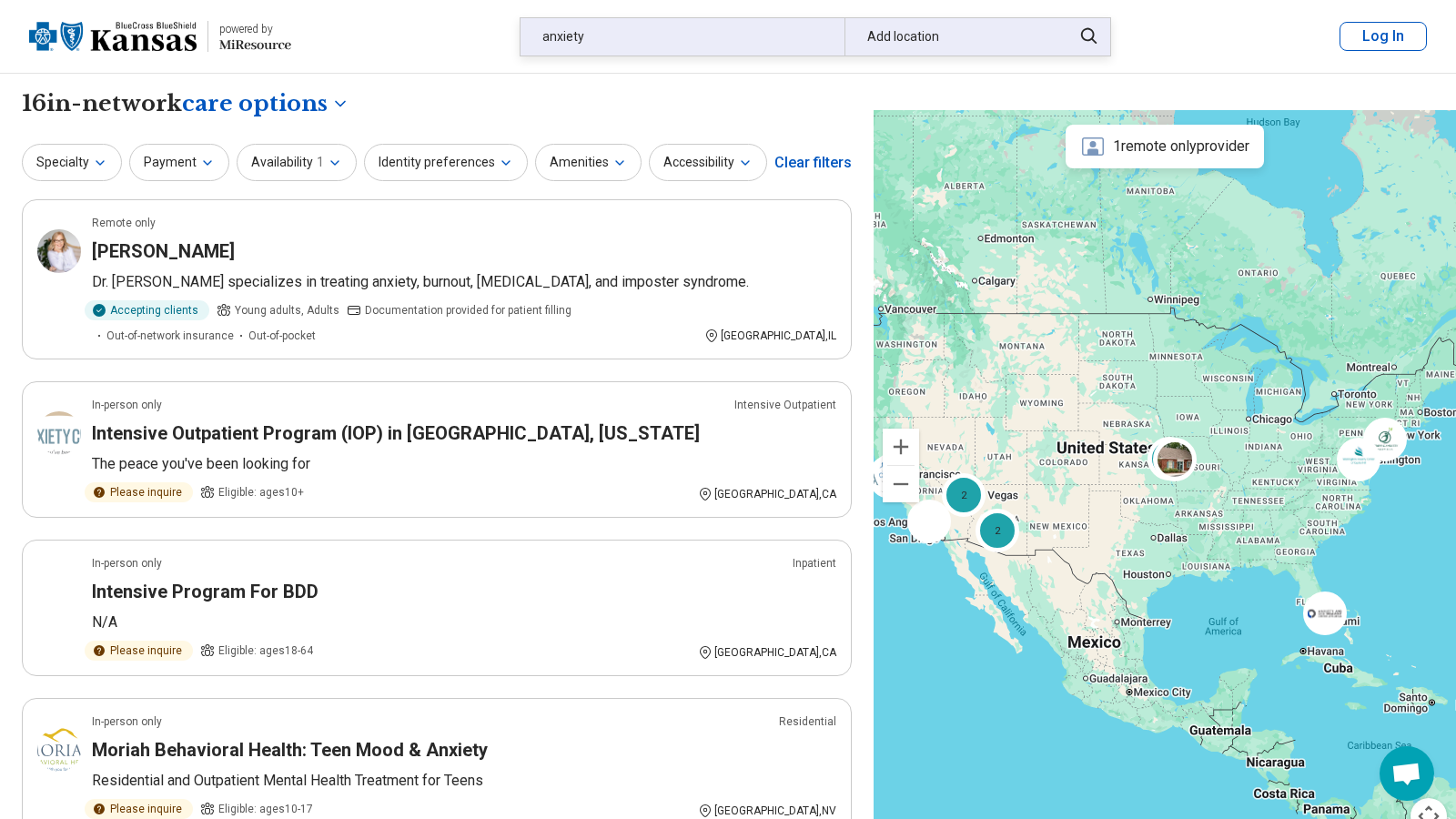
click at [987, 56] on div "Add location" at bounding box center [952, 36] width 216 height 37
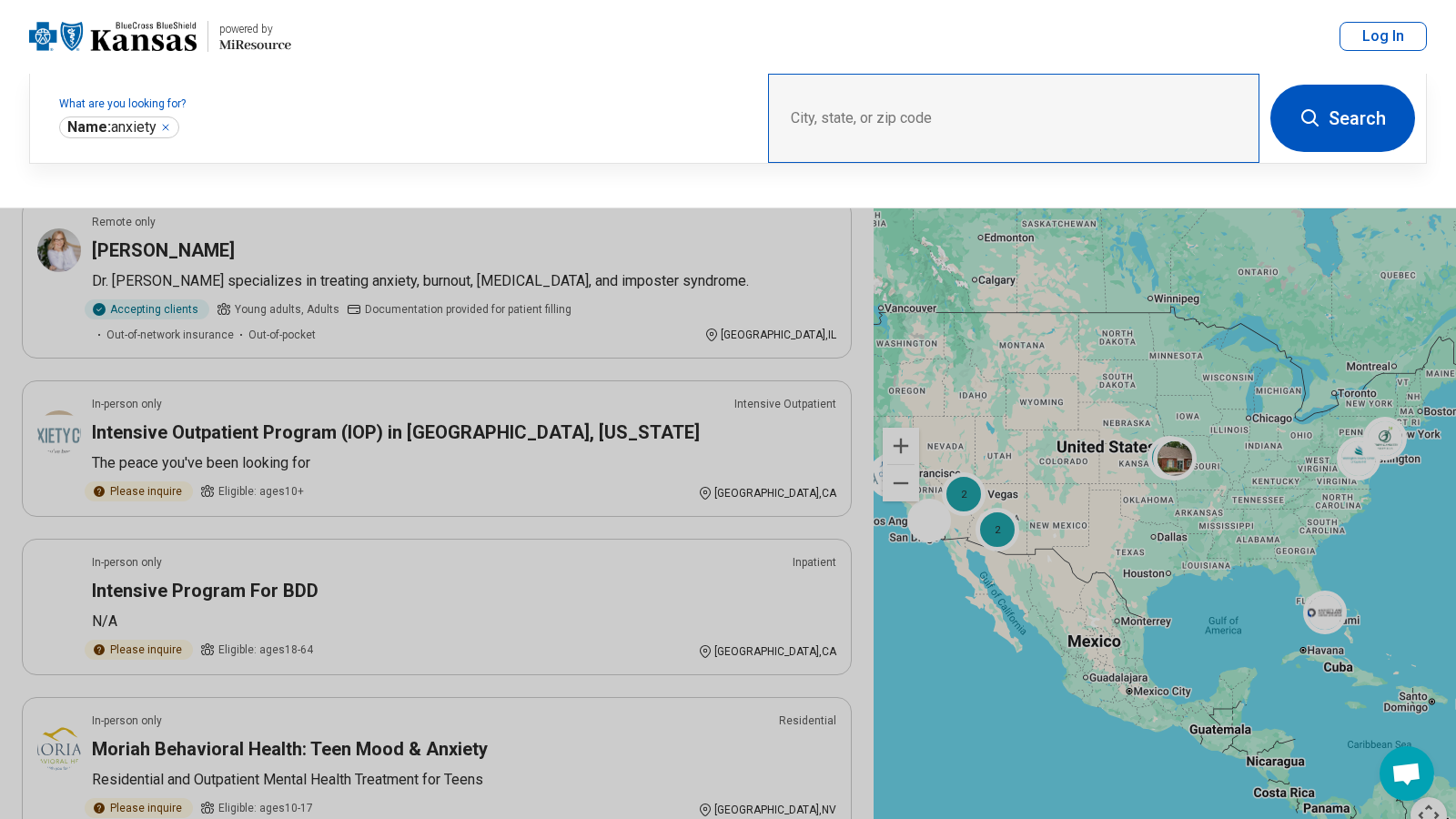
click at [807, 146] on div "City, state, or zip code" at bounding box center [1013, 118] width 491 height 89
click at [803, 161] on div "City, state, or zip code" at bounding box center [1013, 118] width 491 height 89
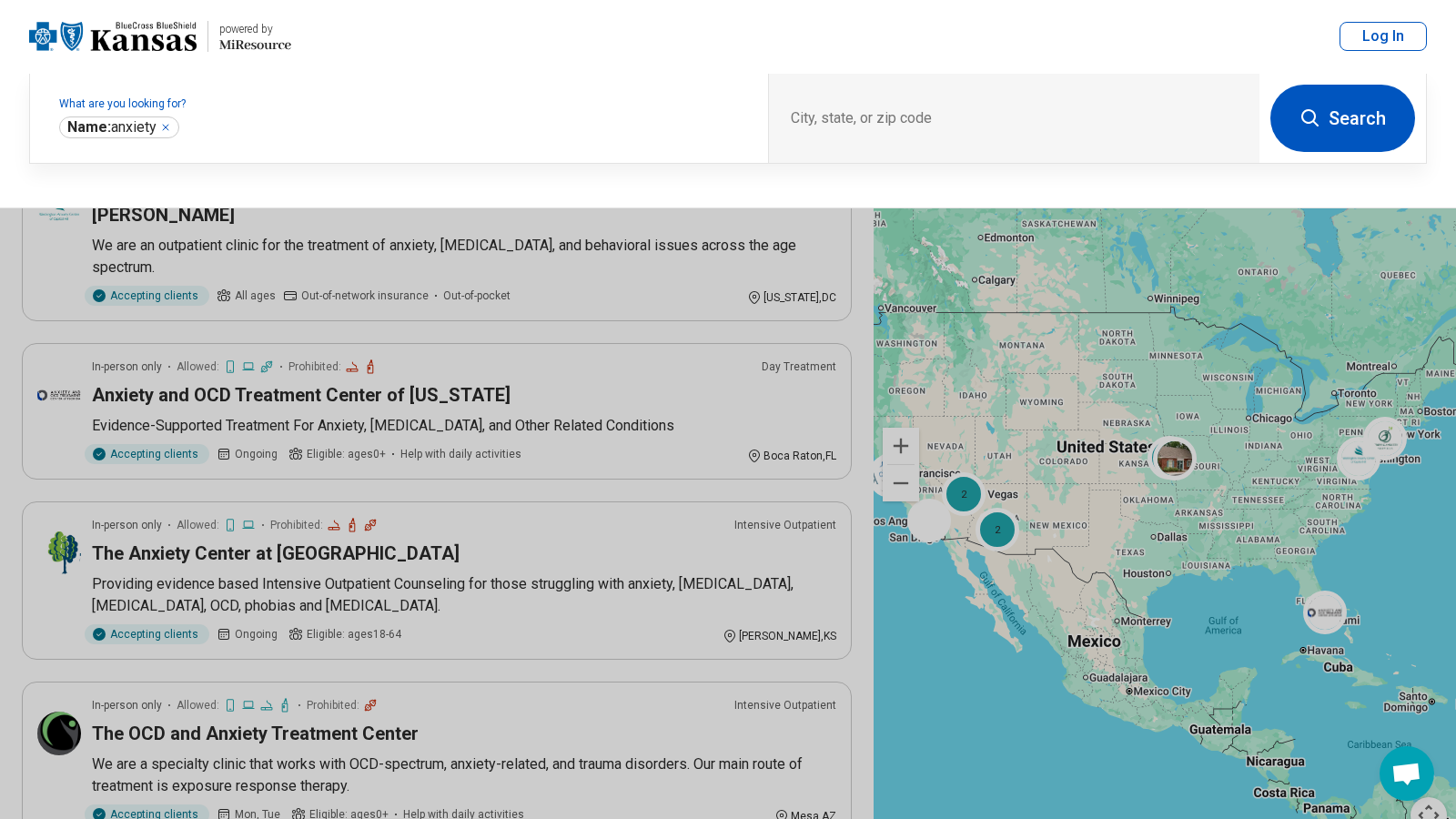
scroll to position [1084, 0]
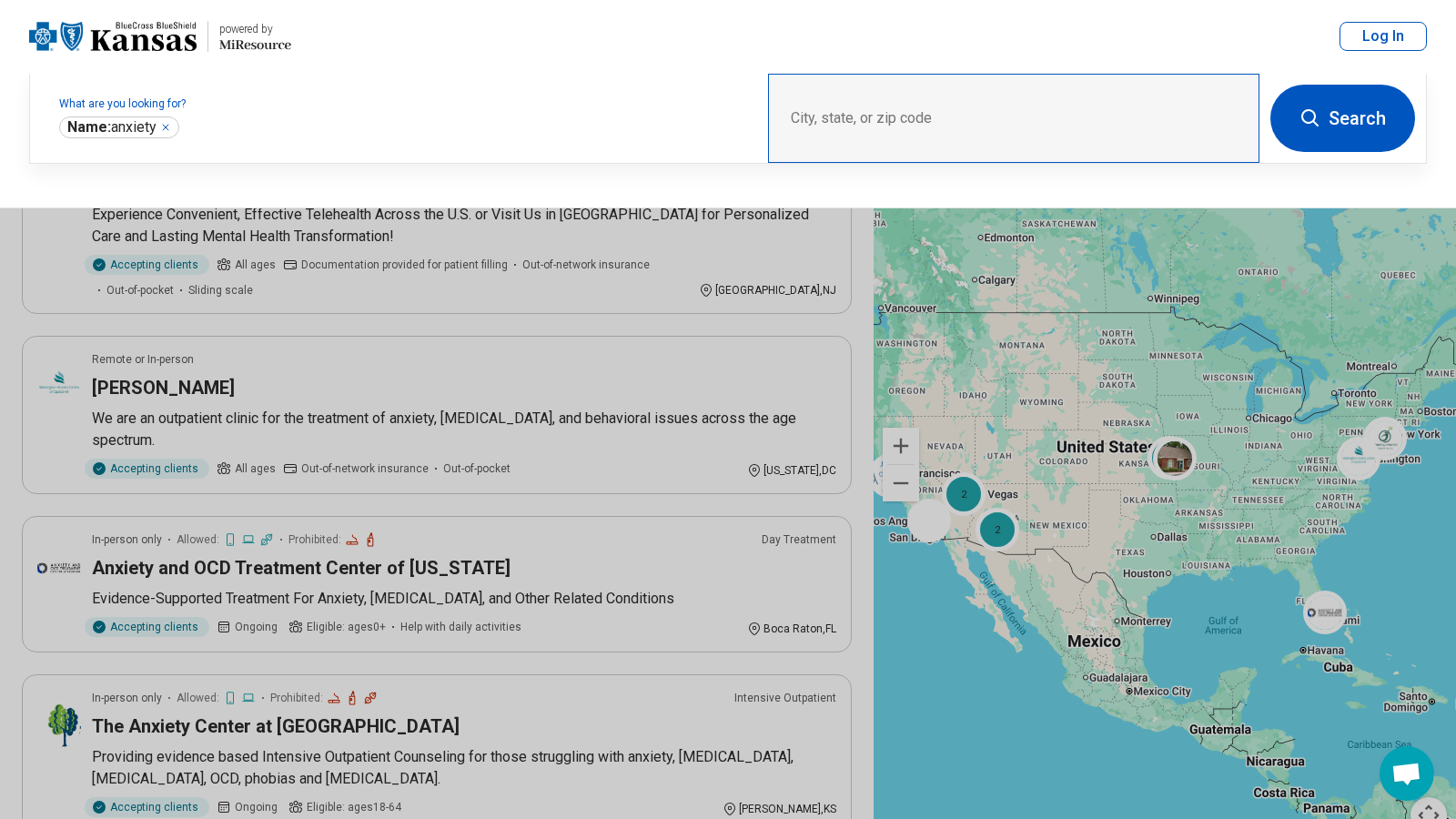
click at [815, 163] on div "City, state, or zip code" at bounding box center [1013, 118] width 491 height 89
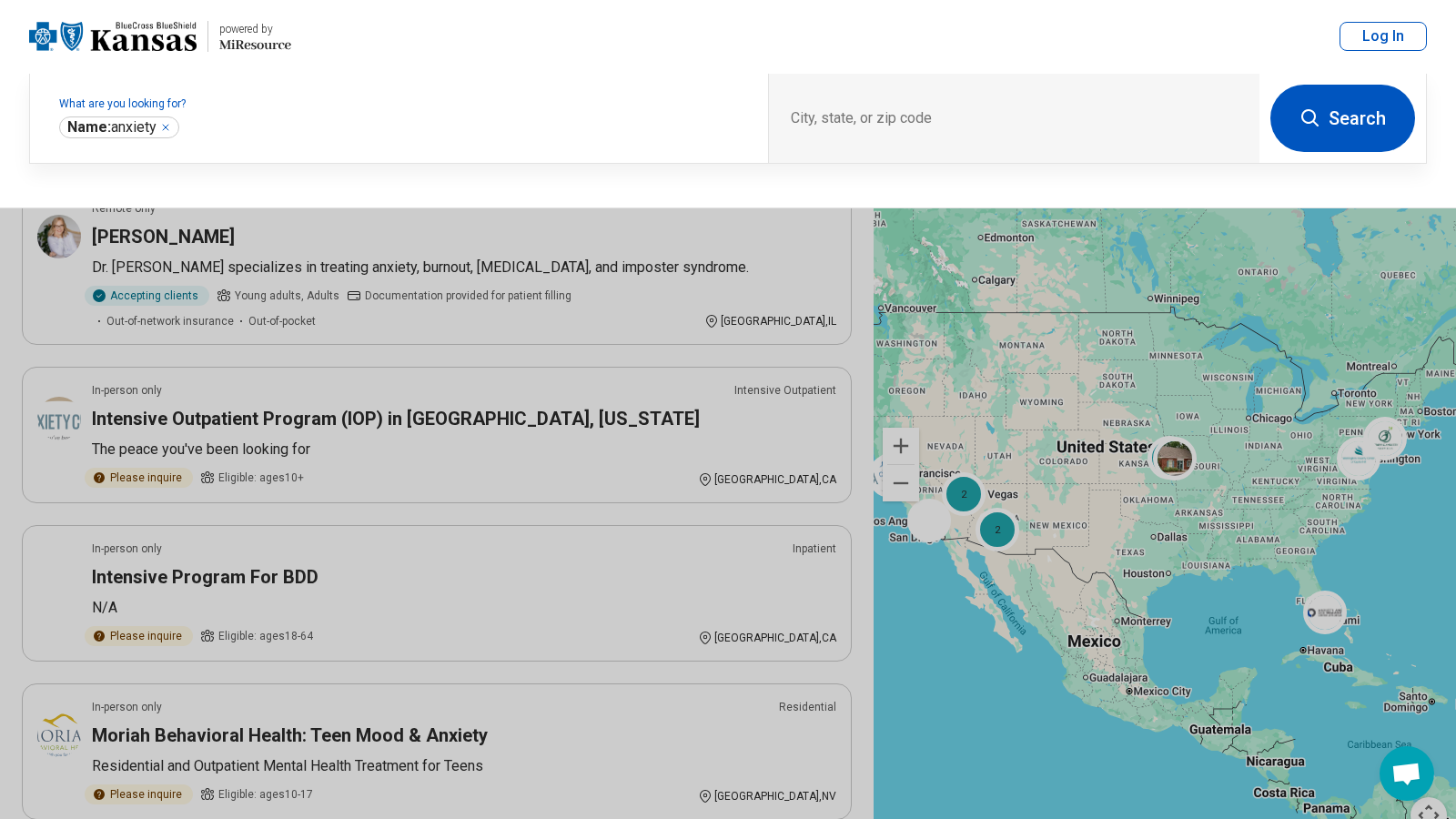
scroll to position [0, 0]
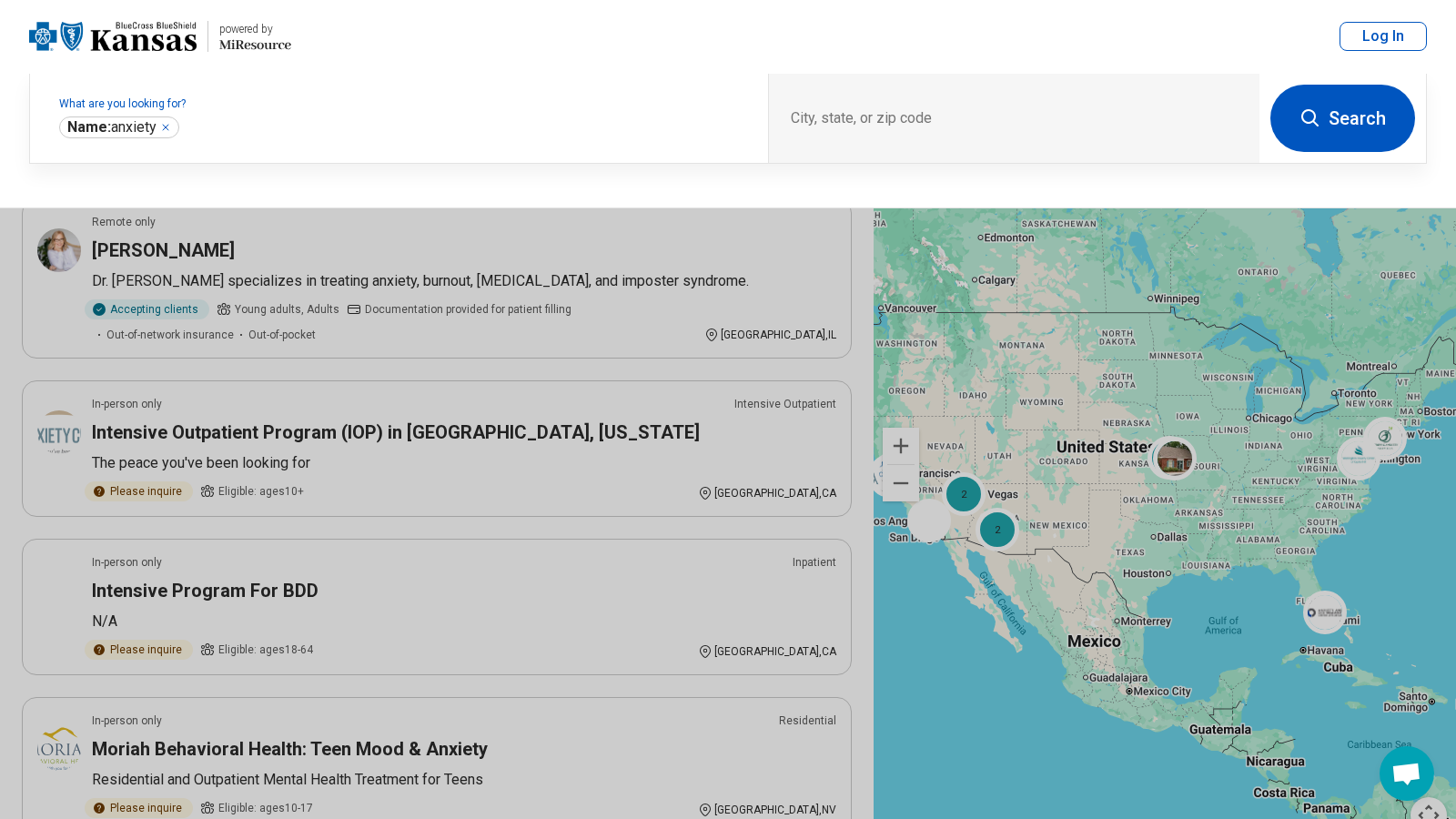
click at [1294, 152] on button "Search" at bounding box center [1342, 118] width 145 height 67
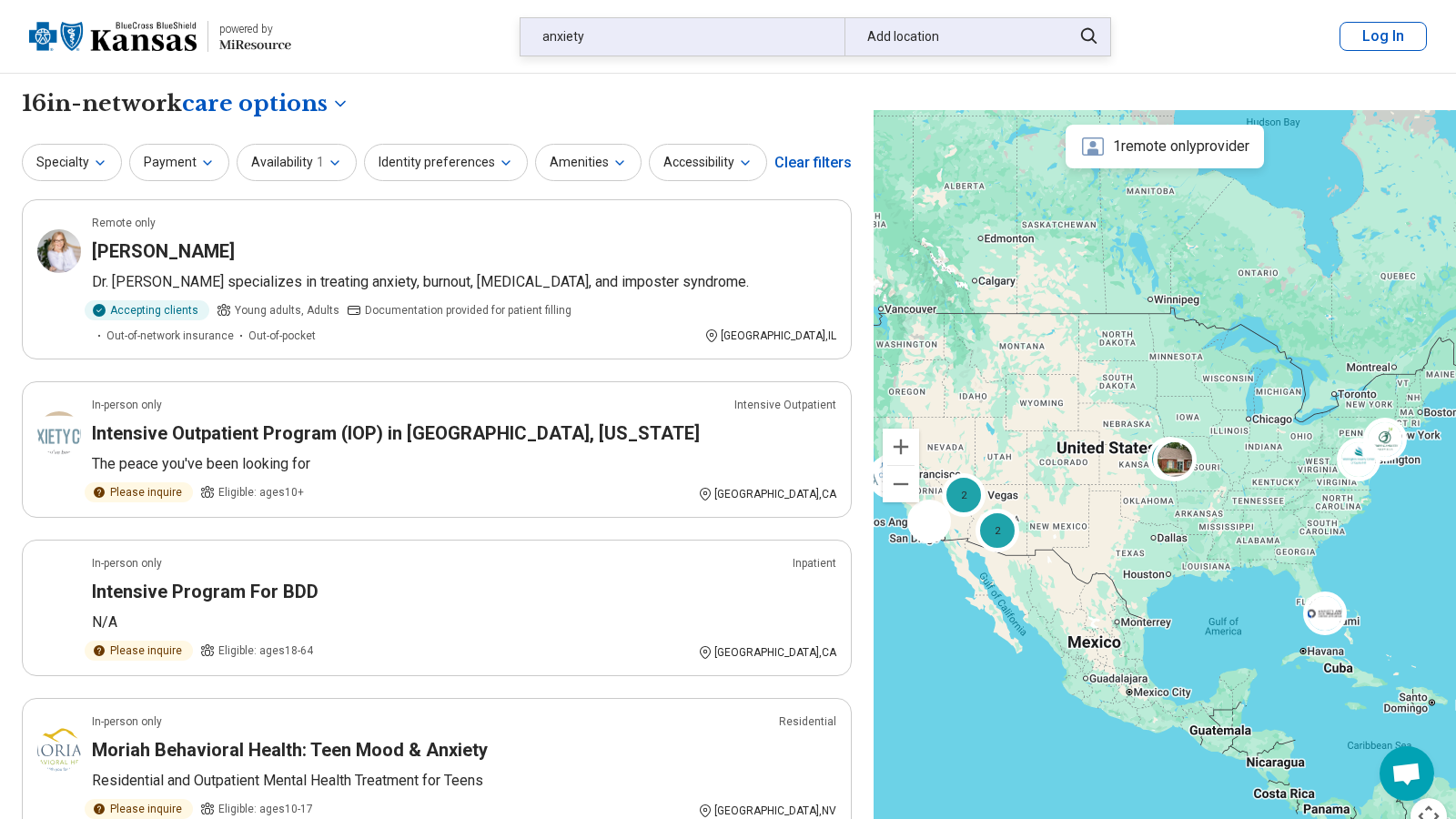
click at [930, 56] on div "Add location" at bounding box center [952, 36] width 216 height 37
